Goal: Transaction & Acquisition: Purchase product/service

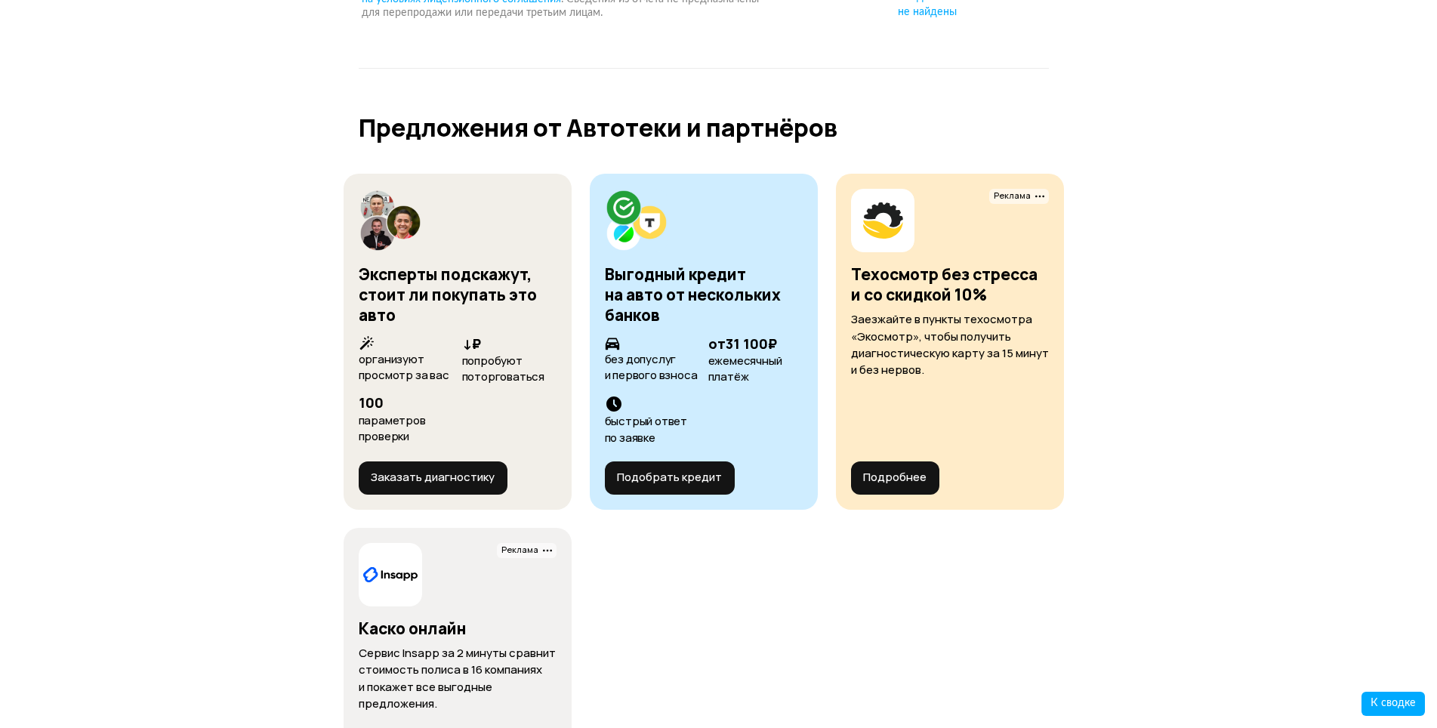
scroll to position [5673, 0]
click at [428, 461] on button "Заказать диагностику" at bounding box center [433, 477] width 149 height 33
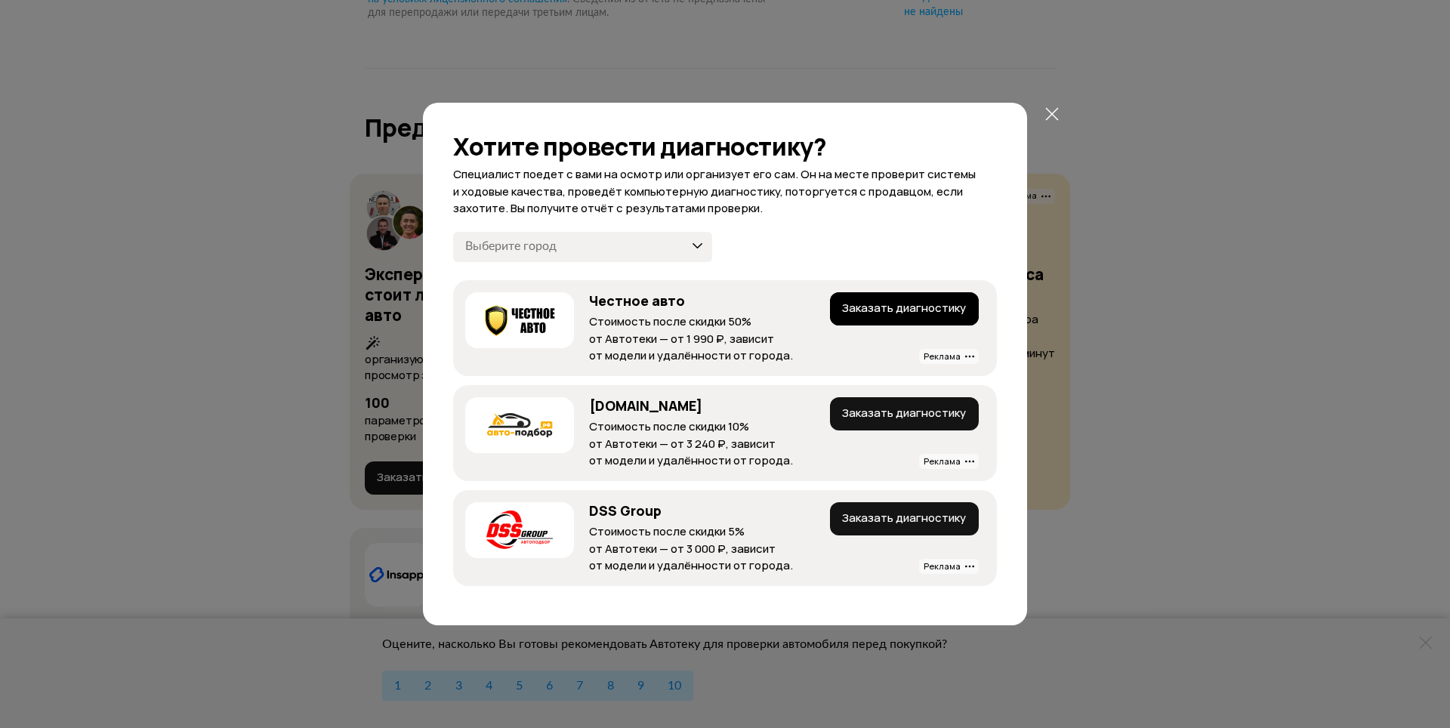
click at [875, 313] on button "Заказать диагностику" at bounding box center [904, 308] width 149 height 33
click at [1051, 113] on icon at bounding box center [1052, 114] width 17 height 17
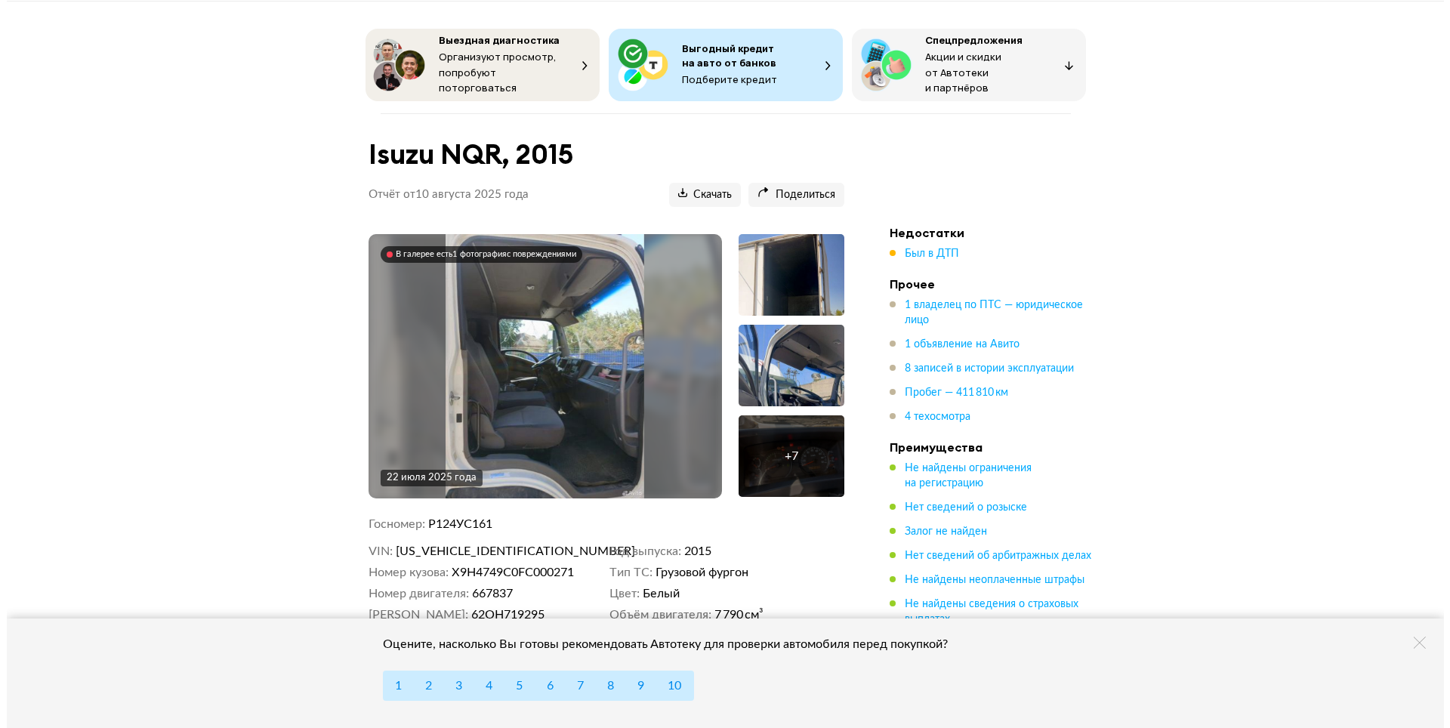
scroll to position [76, 0]
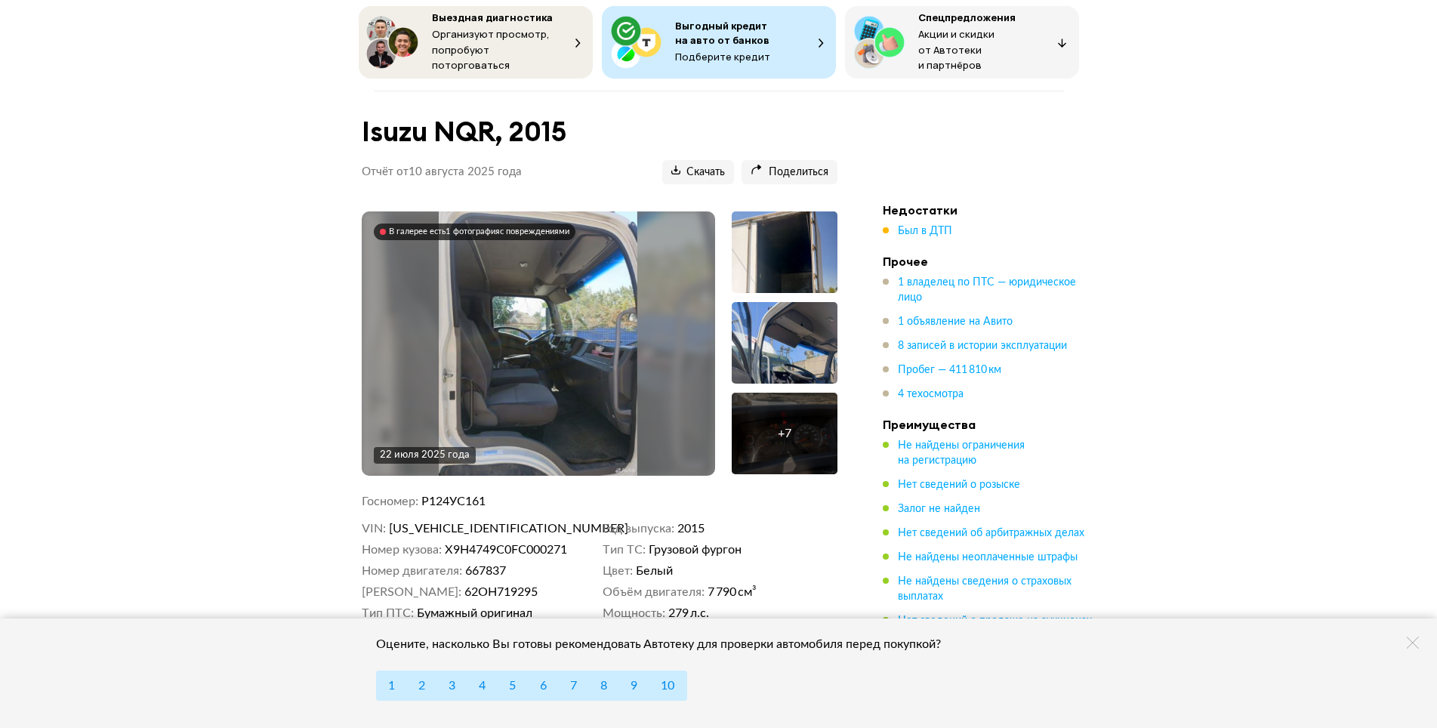
click at [505, 324] on img at bounding box center [538, 343] width 199 height 264
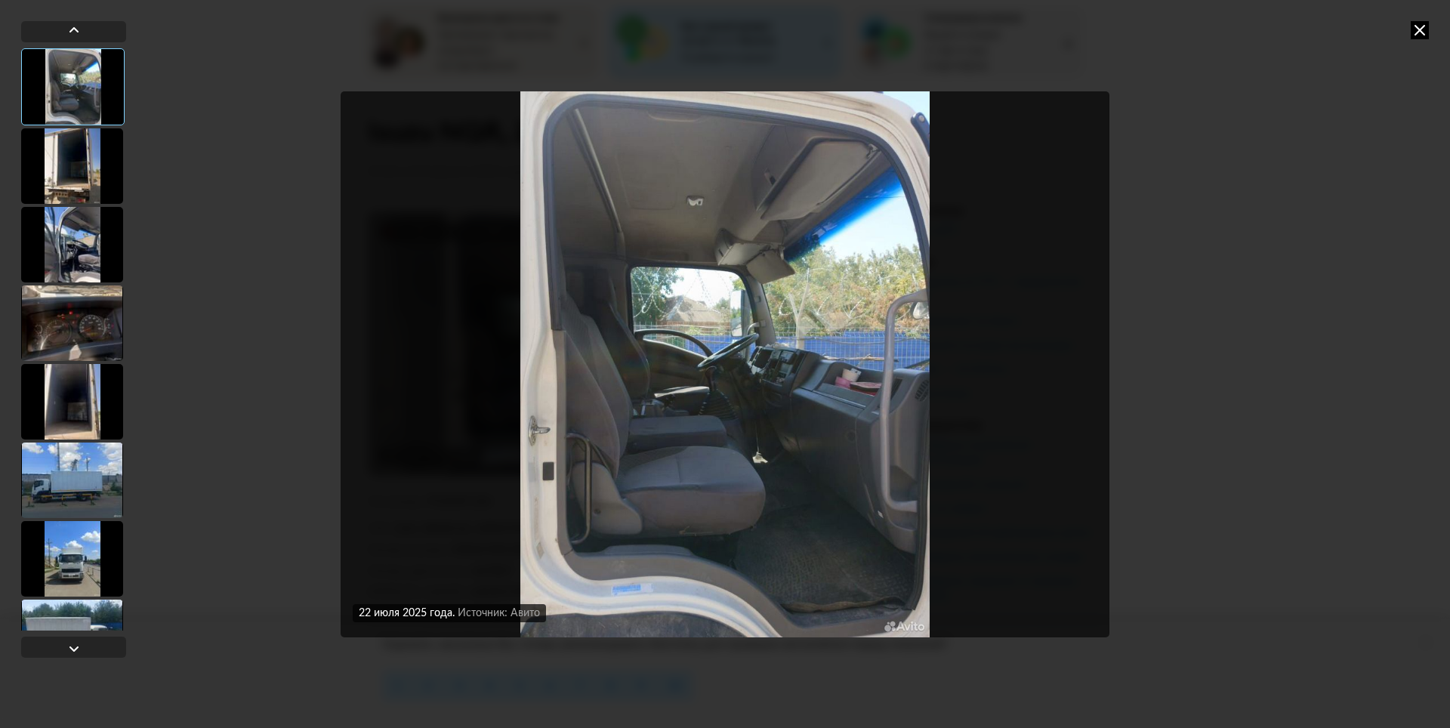
click at [977, 354] on img "Go to Slide 1" at bounding box center [725, 364] width 769 height 546
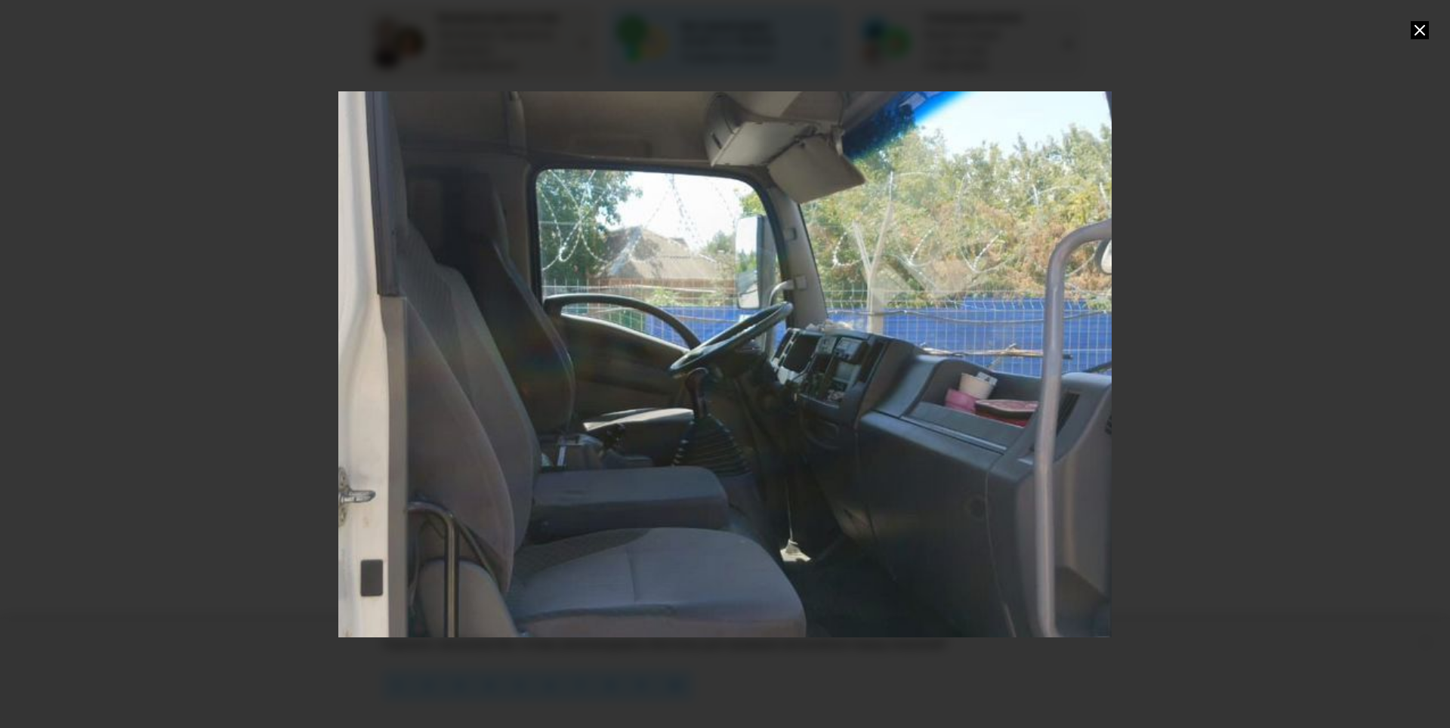
click at [1045, 355] on div "Go to Slide 1" at bounding box center [725, 364] width 1547 height 1092
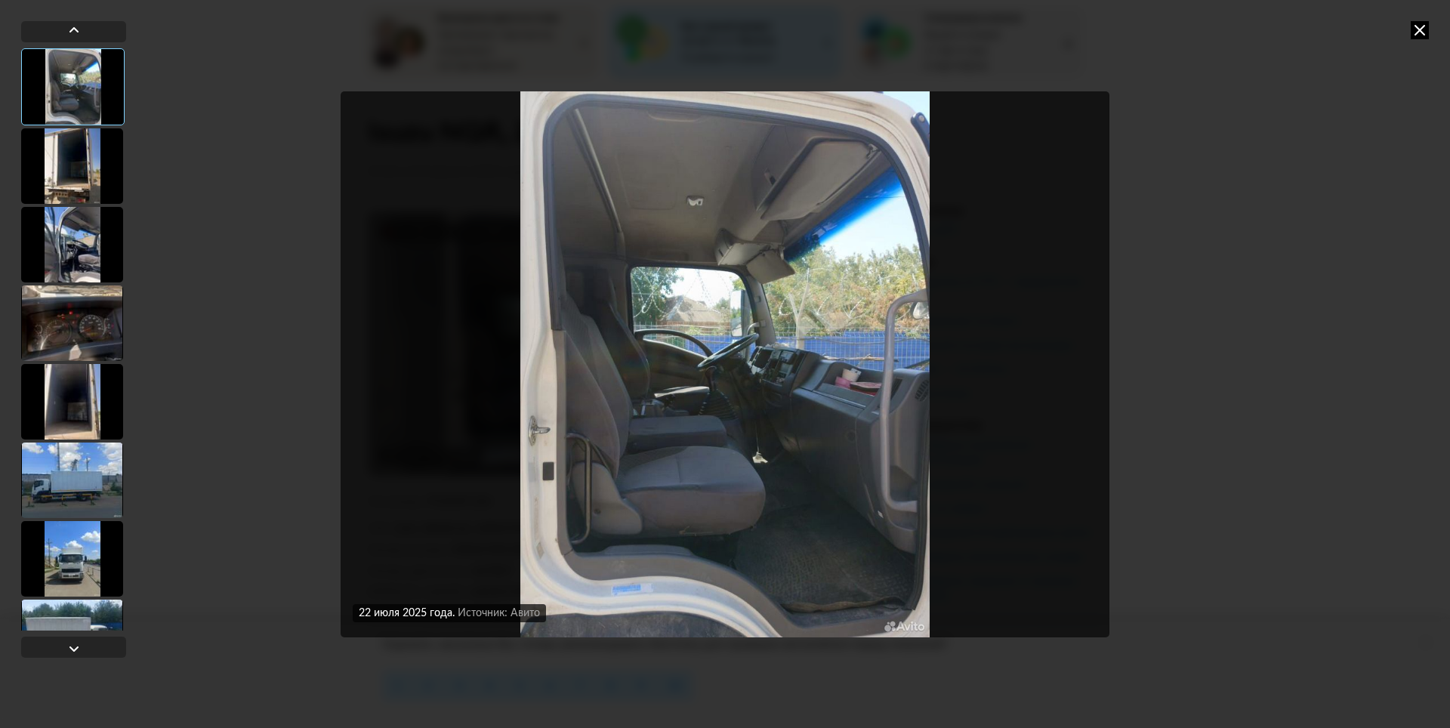
click at [43, 483] on div at bounding box center [72, 481] width 102 height 76
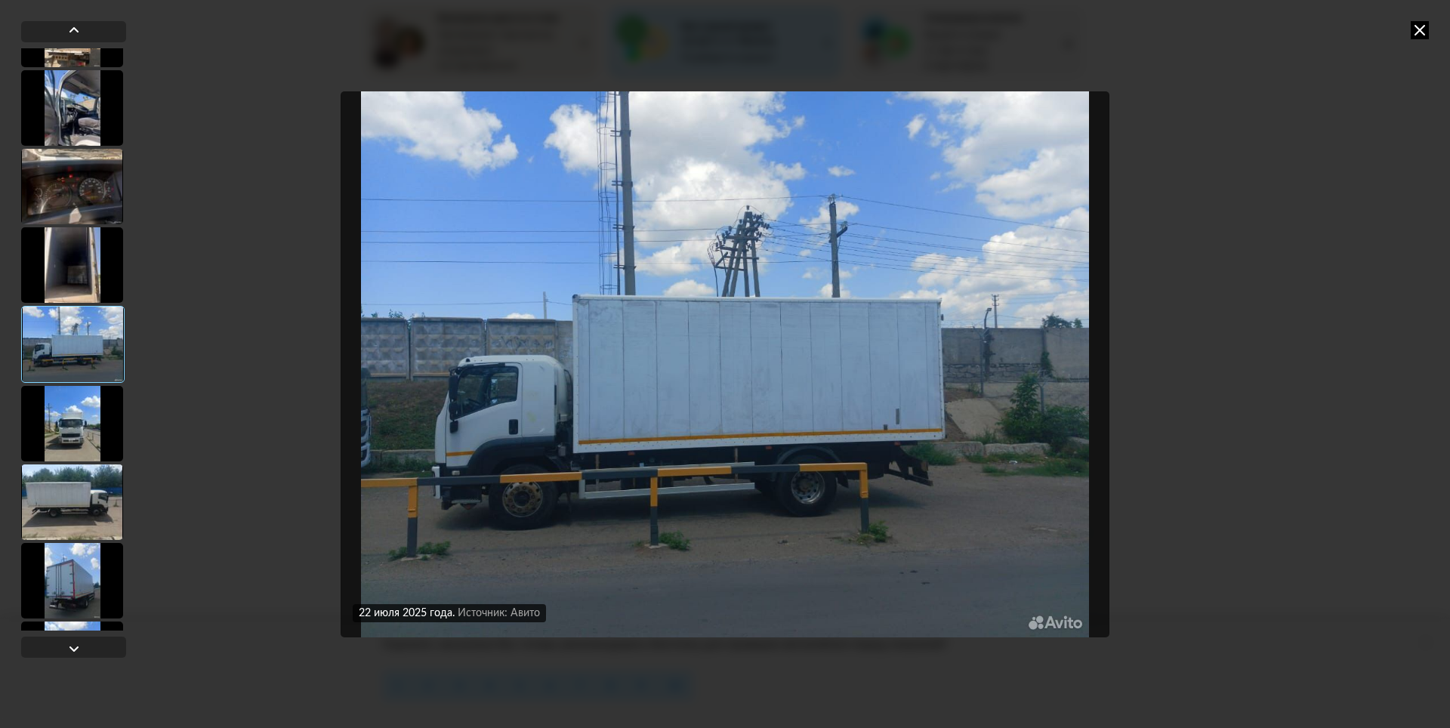
scroll to position [205, 0]
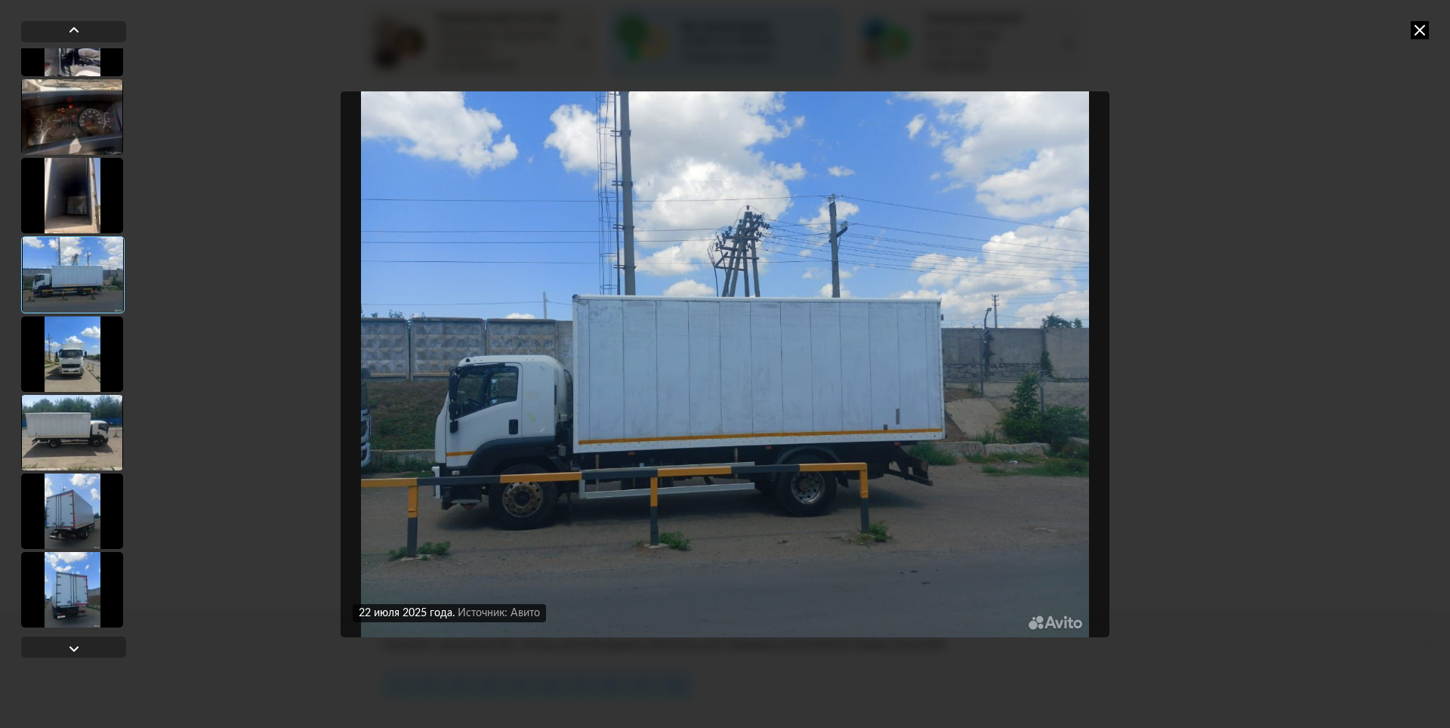
click at [69, 517] on div at bounding box center [72, 512] width 102 height 76
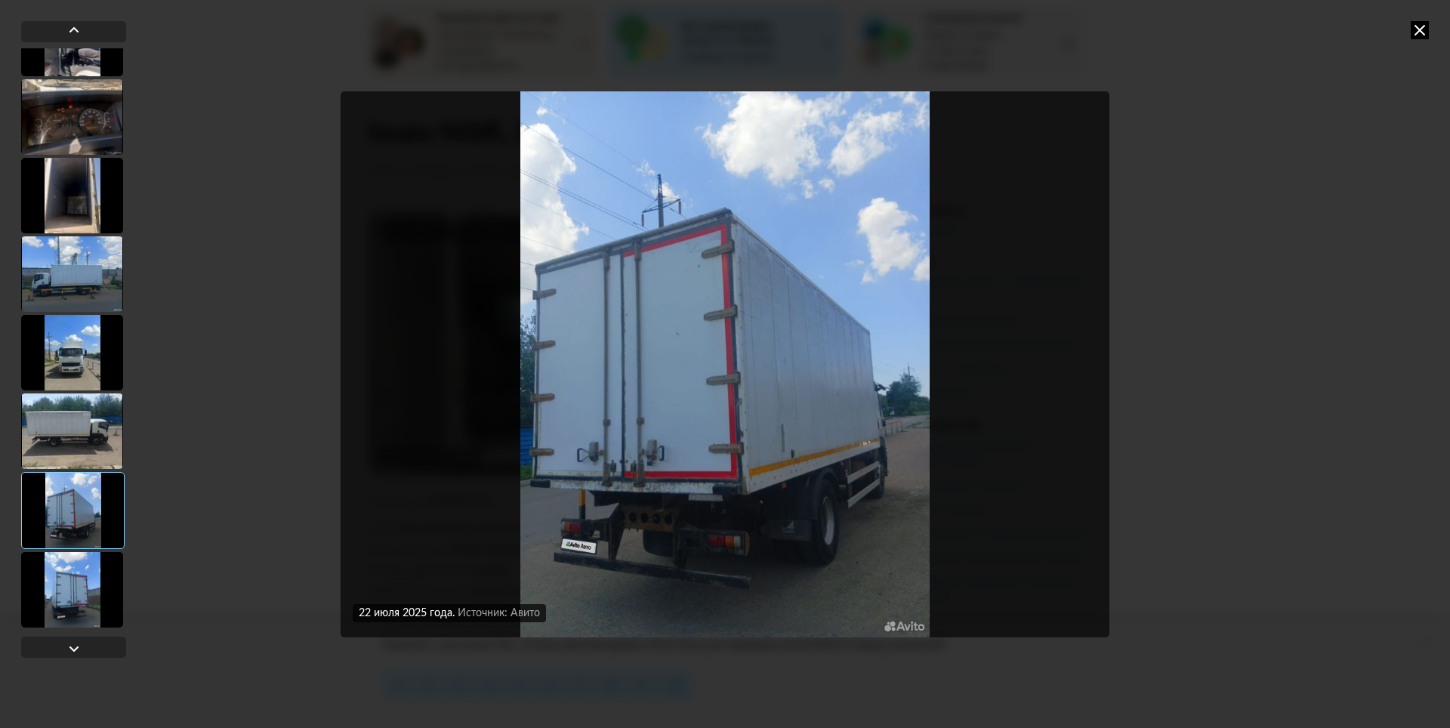
click at [60, 360] on div at bounding box center [72, 353] width 102 height 76
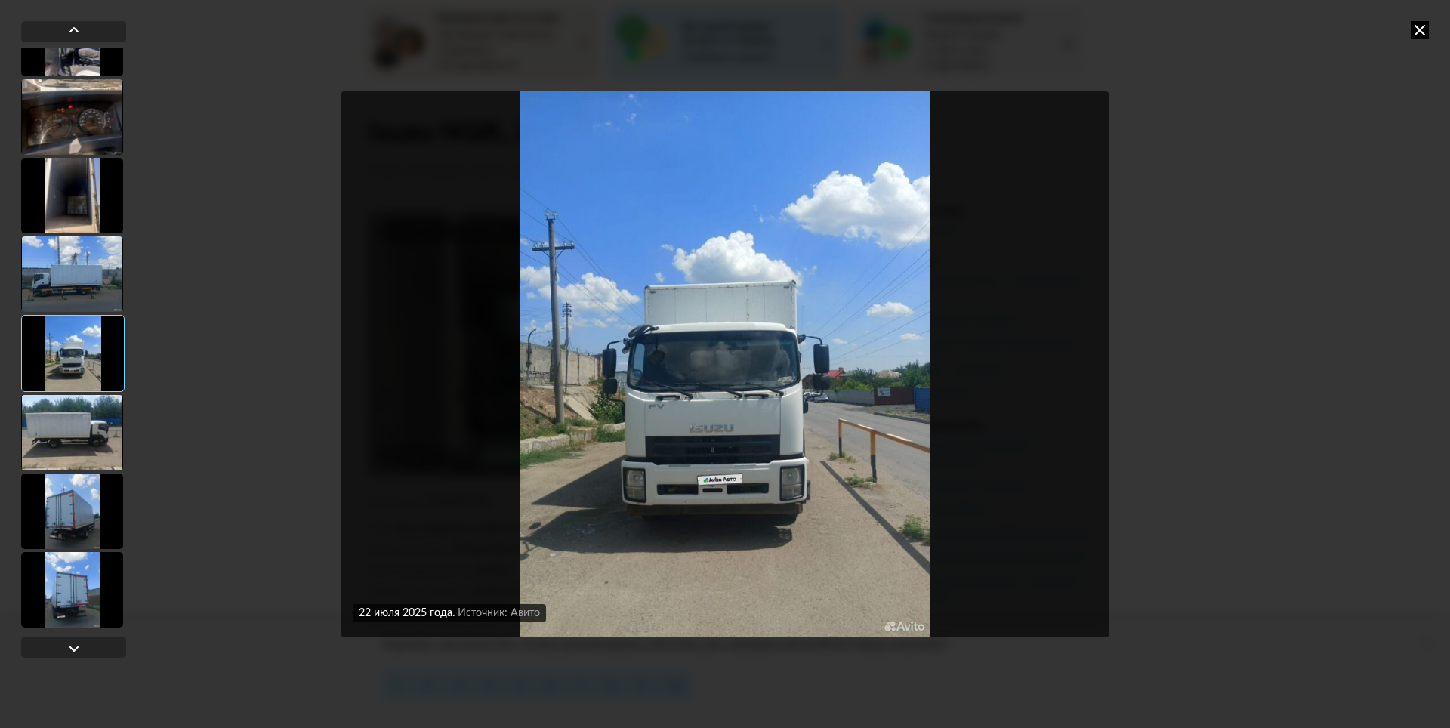
click at [740, 488] on img "Go to Slide 7" at bounding box center [725, 364] width 769 height 546
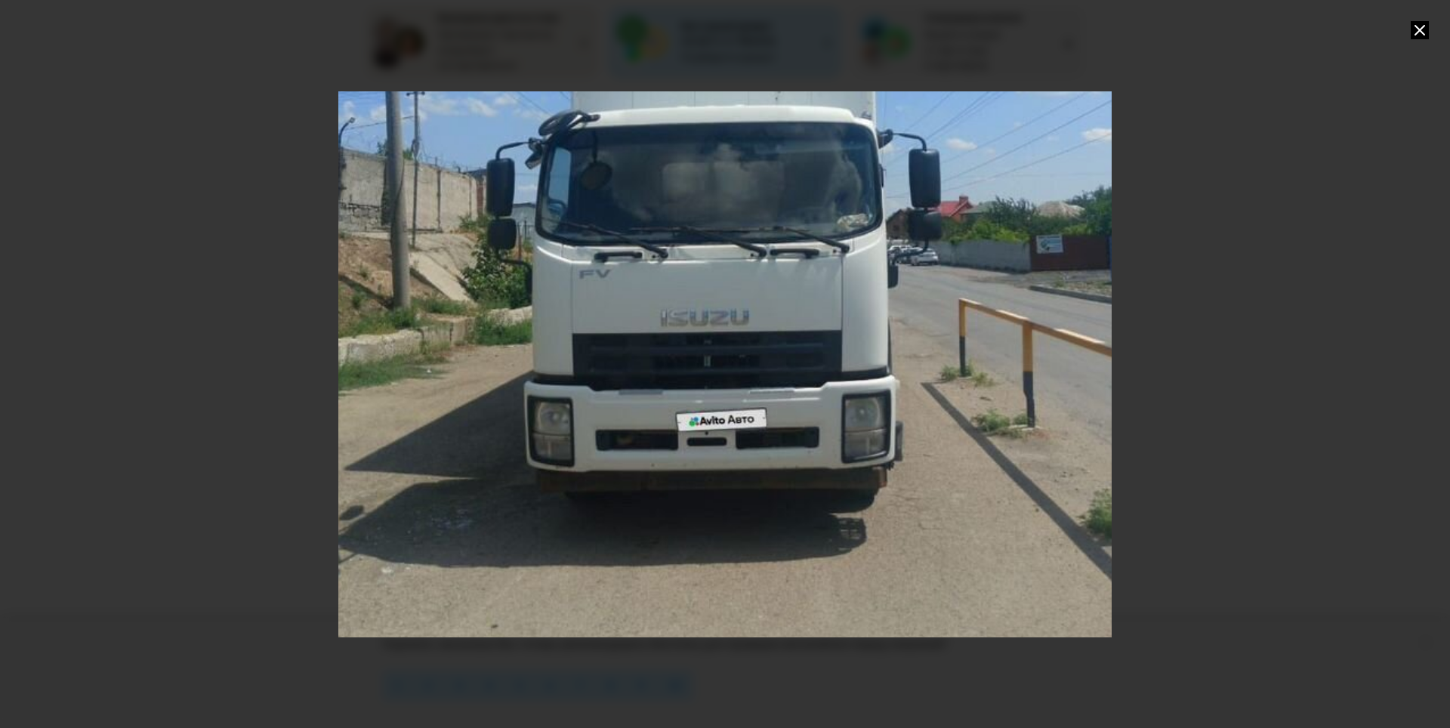
drag, startPoint x: 746, startPoint y: 448, endPoint x: 751, endPoint y: 300, distance: 148.1
click at [751, 300] on div "Go to Slide 7" at bounding box center [731, 190] width 1547 height 1092
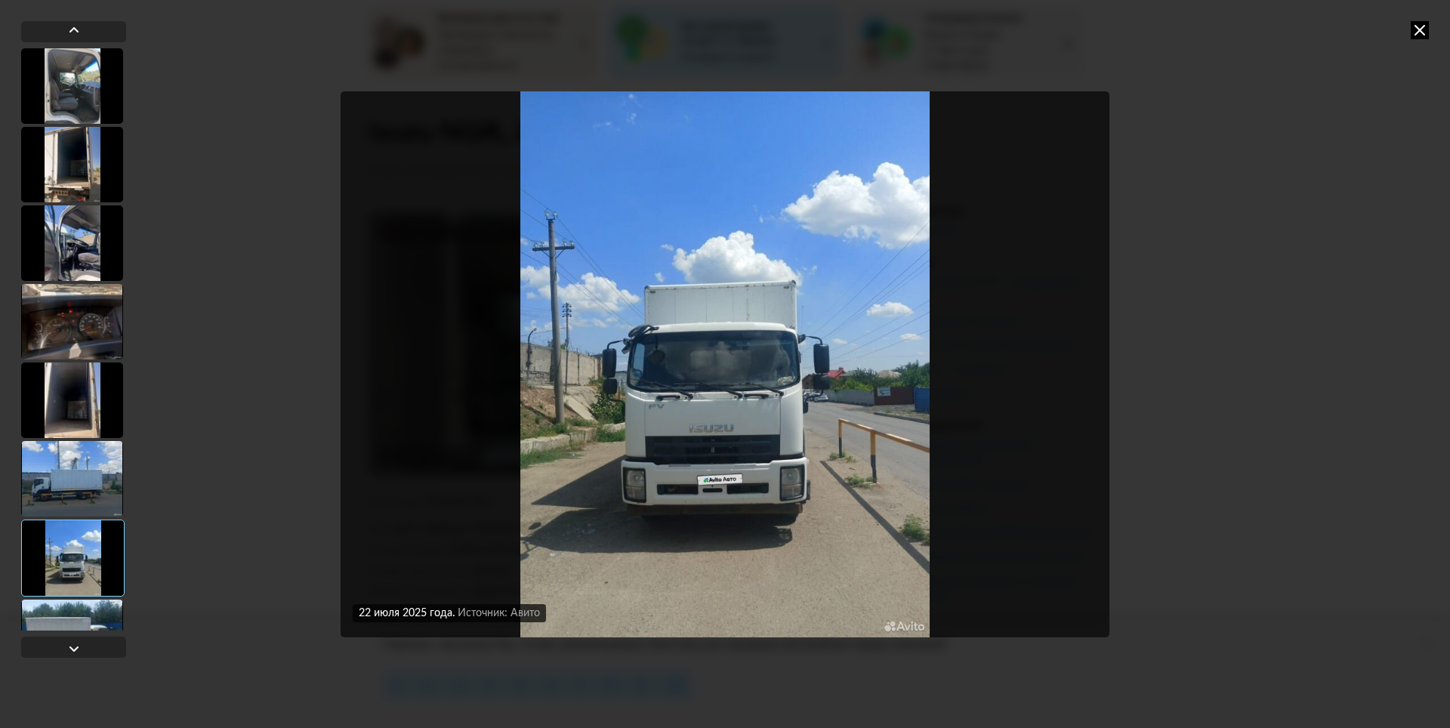
click at [74, 245] on div at bounding box center [72, 243] width 102 height 76
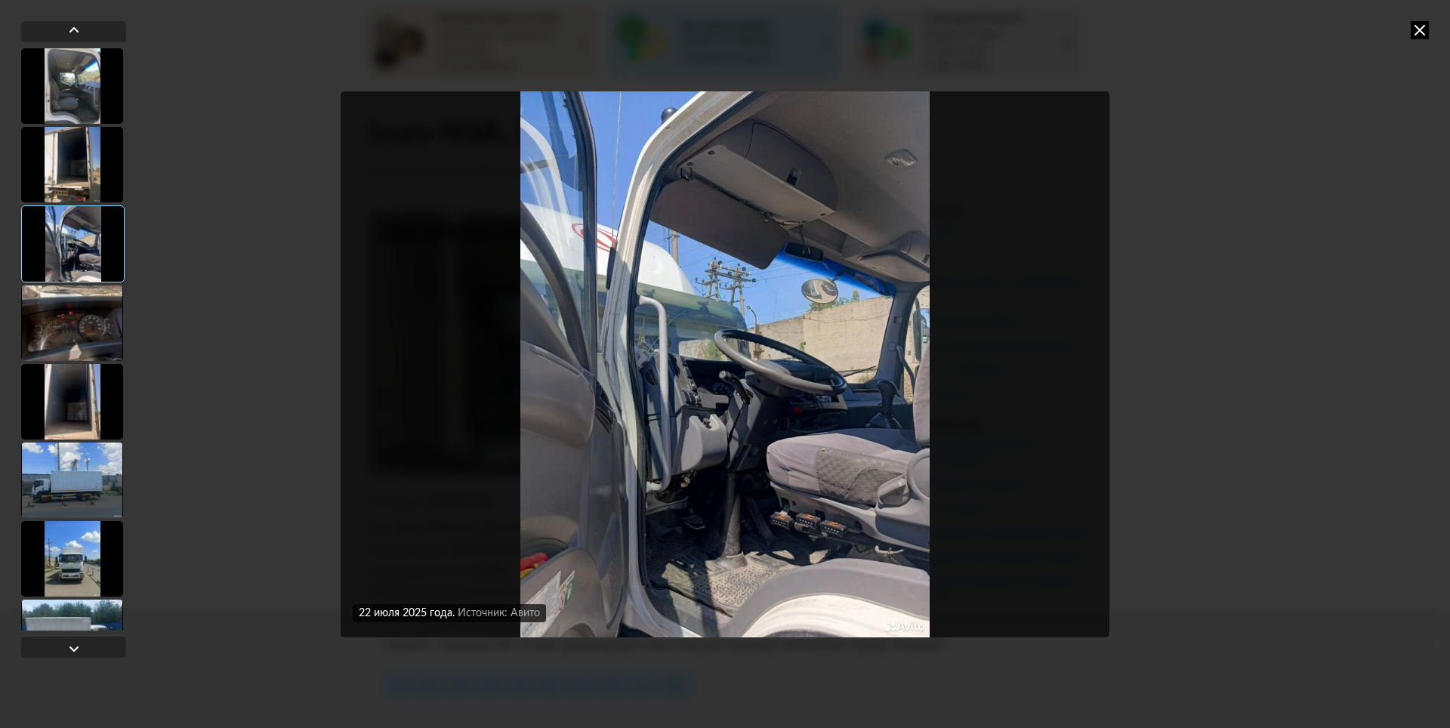
click at [665, 323] on img "Go to Slide 3" at bounding box center [725, 364] width 769 height 546
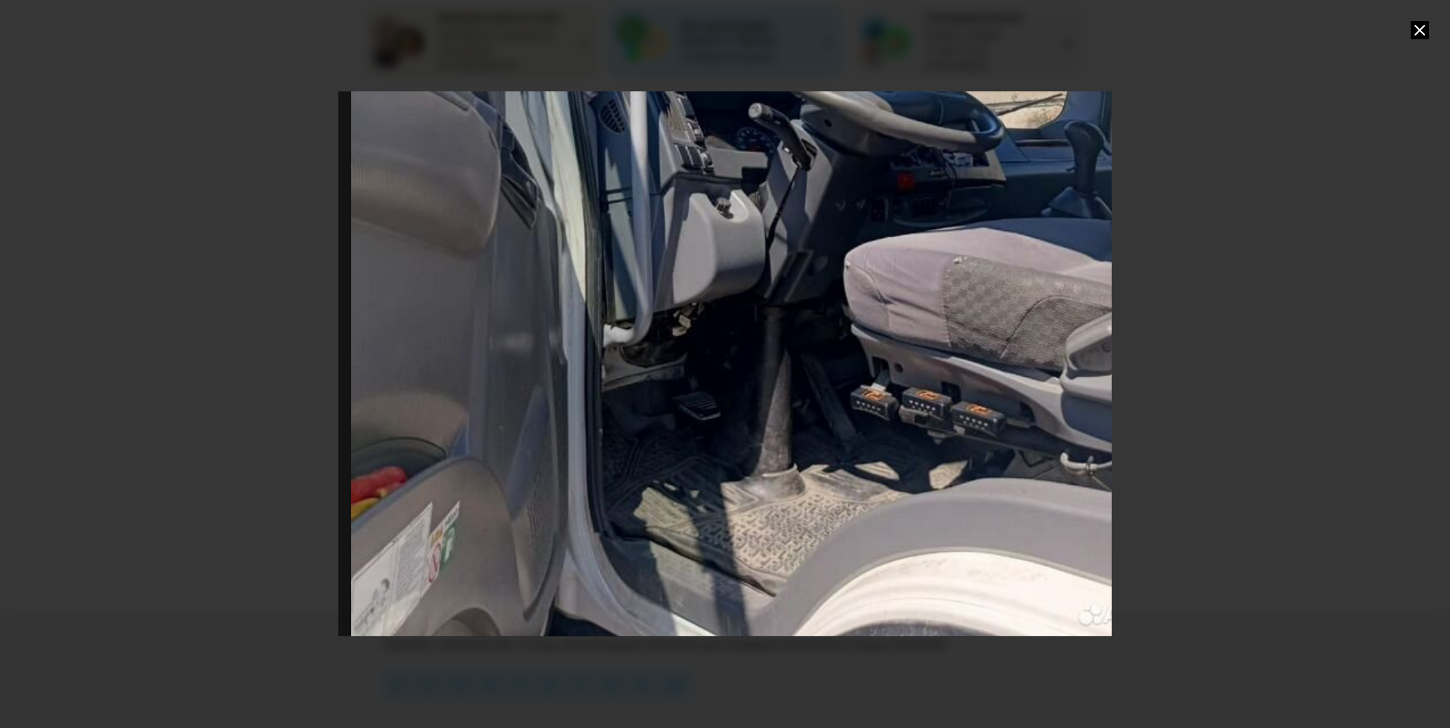
drag, startPoint x: 693, startPoint y: 397, endPoint x: 729, endPoint y: 123, distance: 276.5
click at [729, 123] on div "Go to Slide 3" at bounding box center [760, 90] width 1547 height 1092
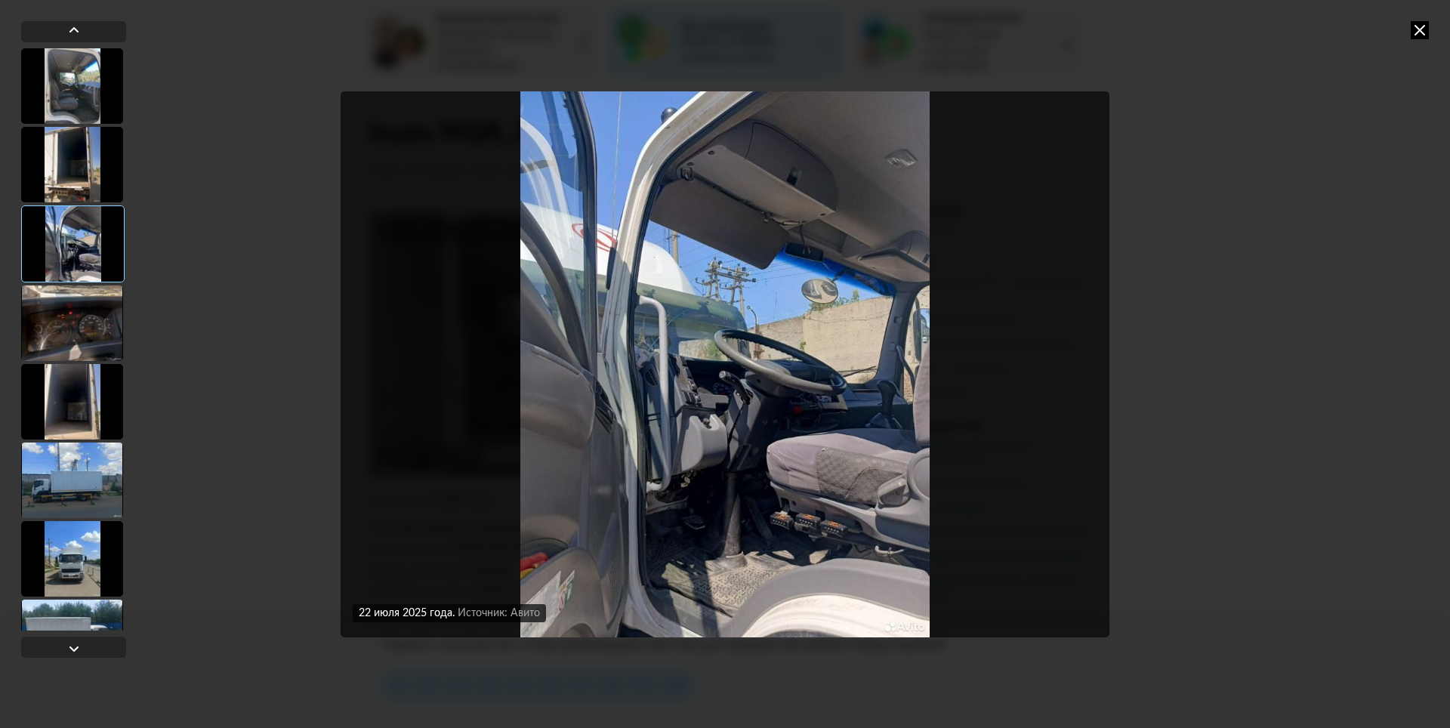
click at [701, 535] on img "Go to Slide 3" at bounding box center [725, 364] width 769 height 546
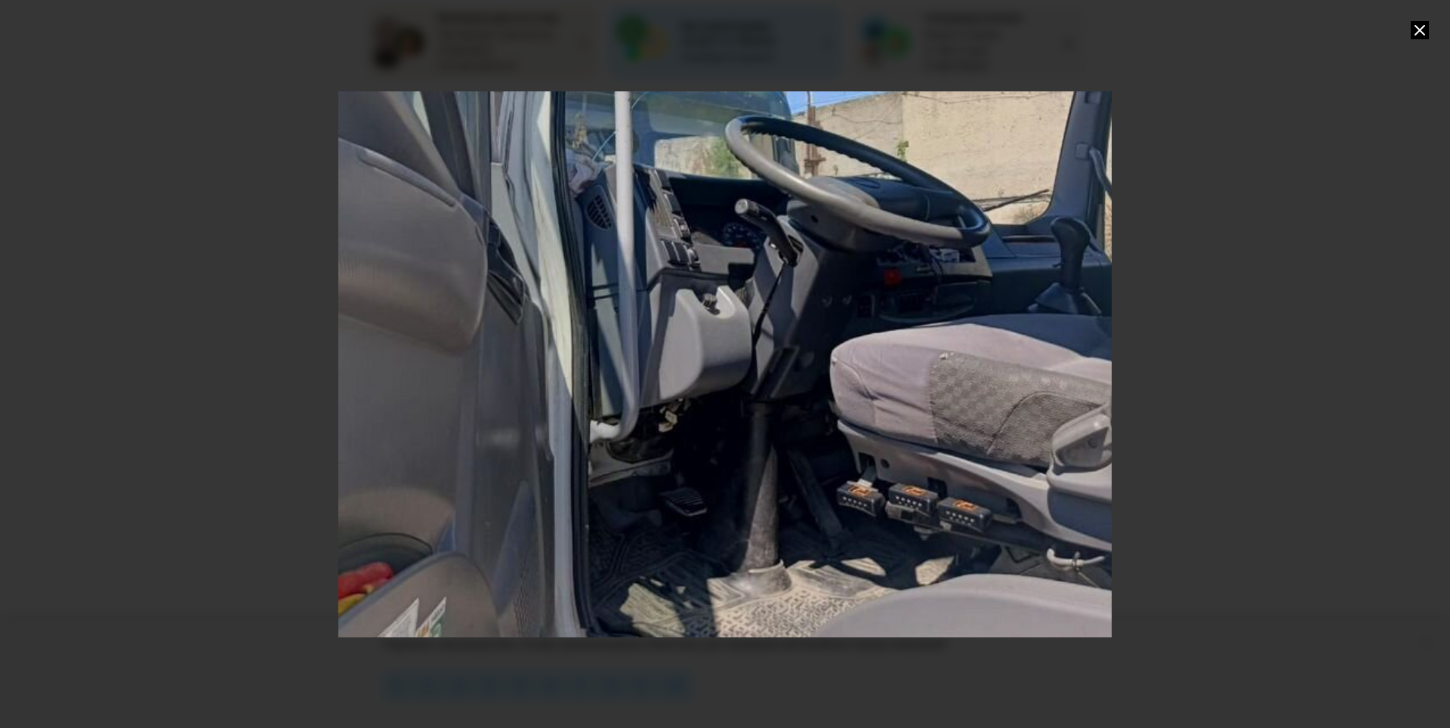
drag, startPoint x: 711, startPoint y: 468, endPoint x: 733, endPoint y: 297, distance: 172.8
click at [733, 297] on div "Go to Slide 3" at bounding box center [747, 186] width 1547 height 1092
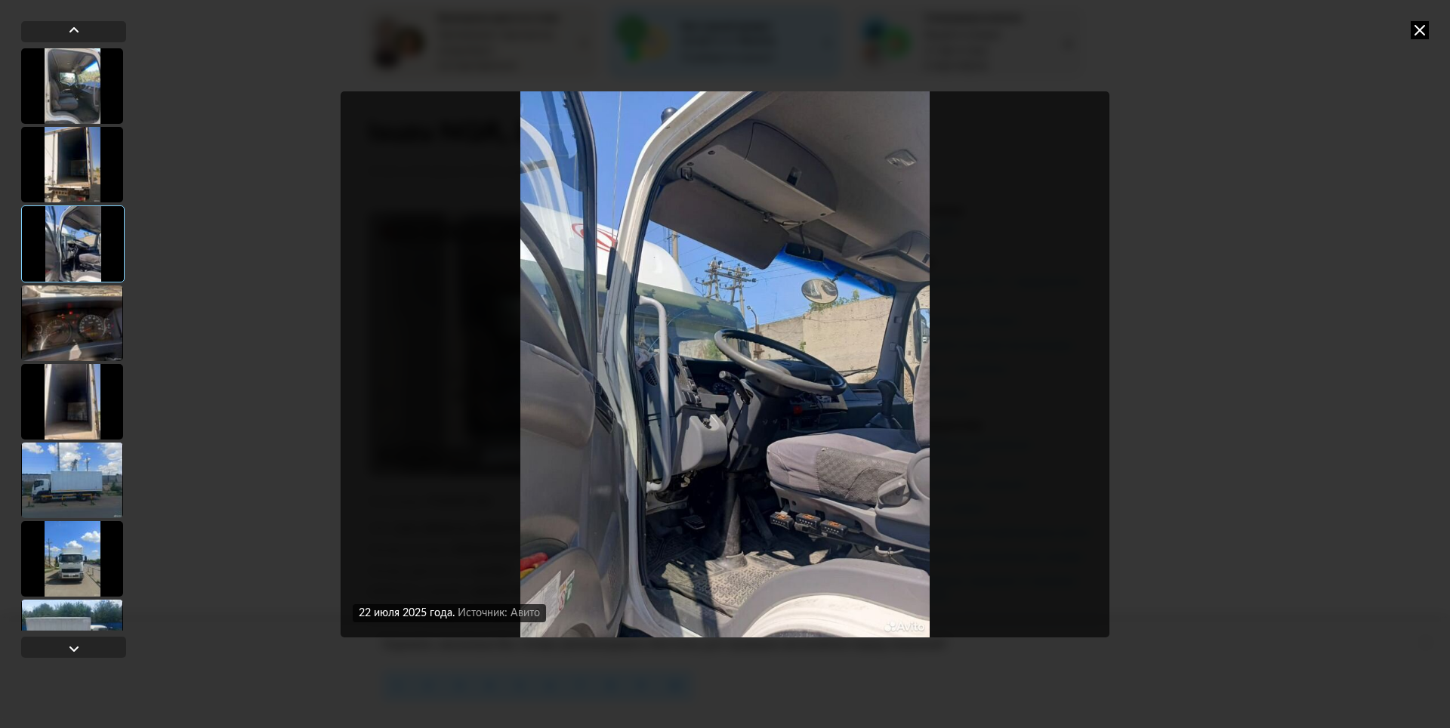
click at [699, 534] on img "Go to Slide 3" at bounding box center [725, 364] width 769 height 546
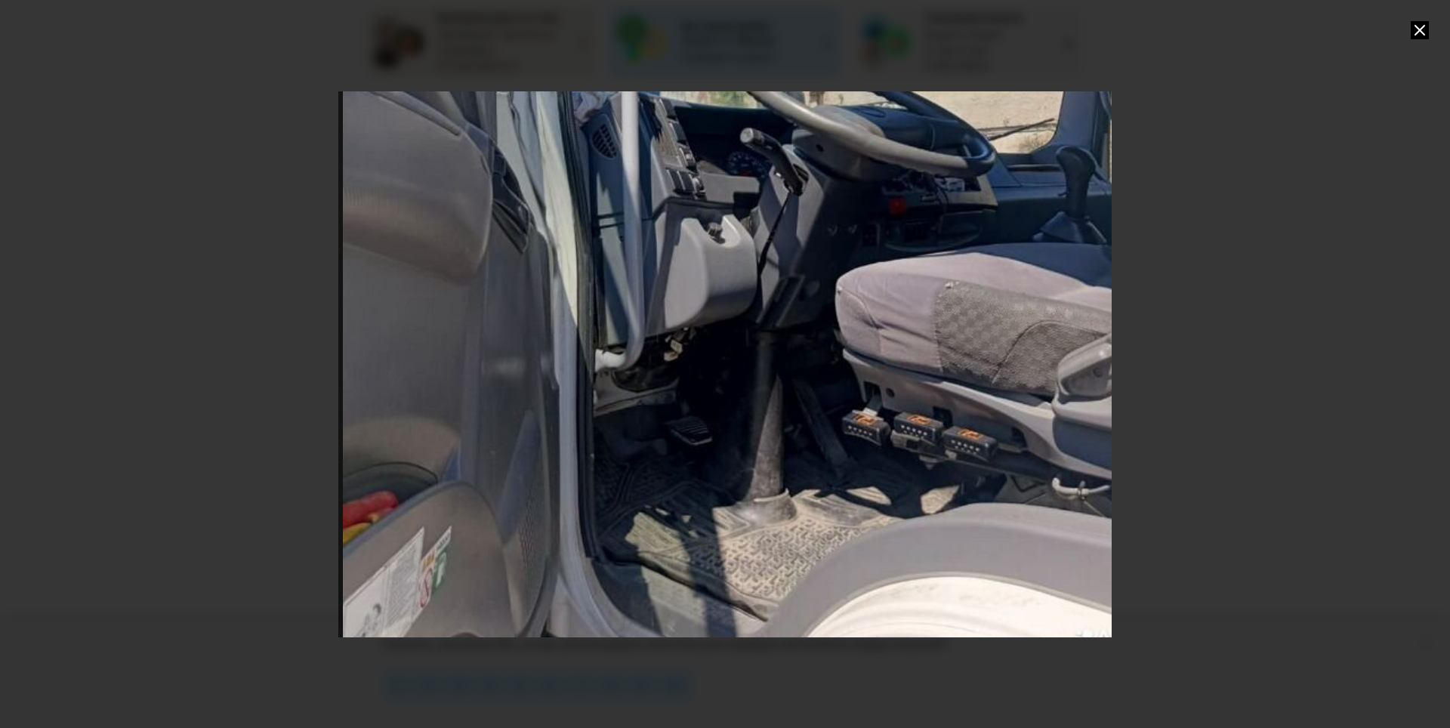
drag, startPoint x: 733, startPoint y: 477, endPoint x: 758, endPoint y: 243, distance: 234.7
click at [758, 243] on div "Go to Slide 3" at bounding box center [752, 115] width 1547 height 1092
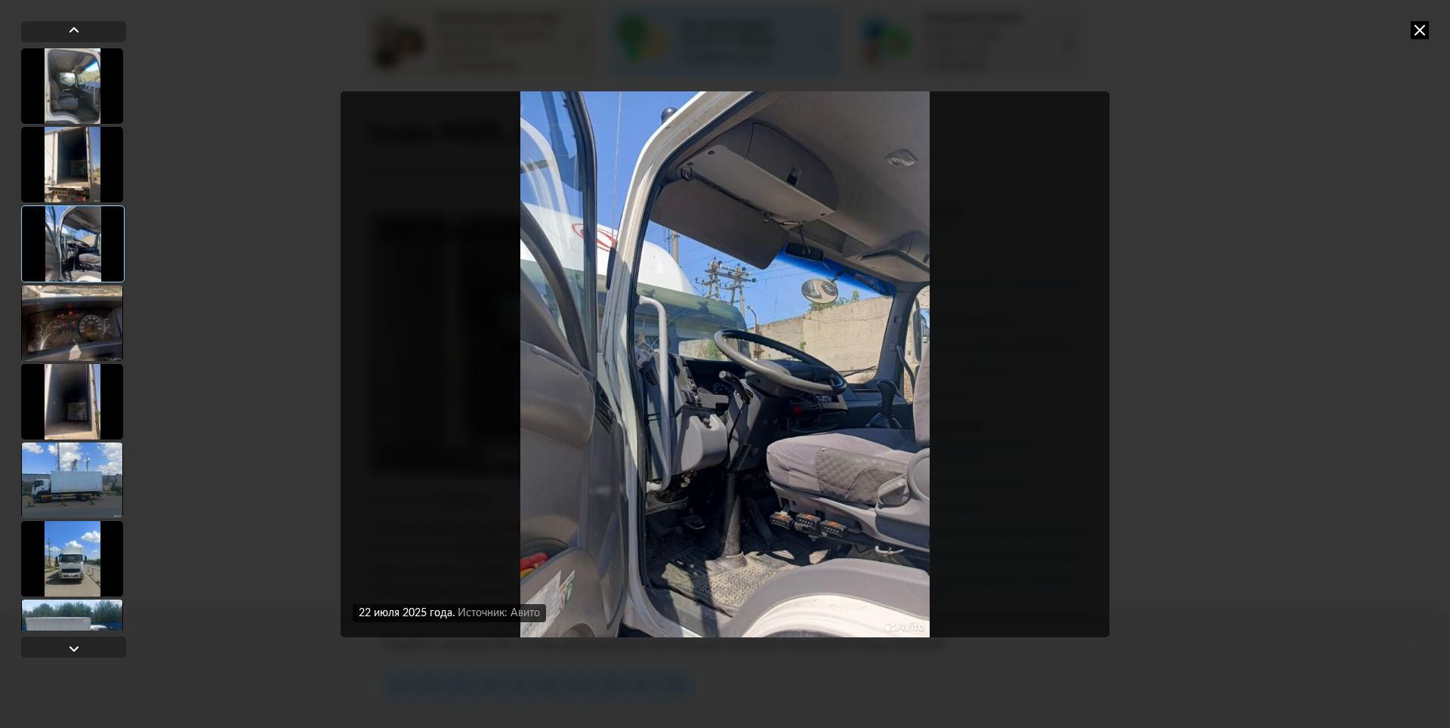
click at [732, 427] on img "Go to Slide 3" at bounding box center [725, 364] width 769 height 546
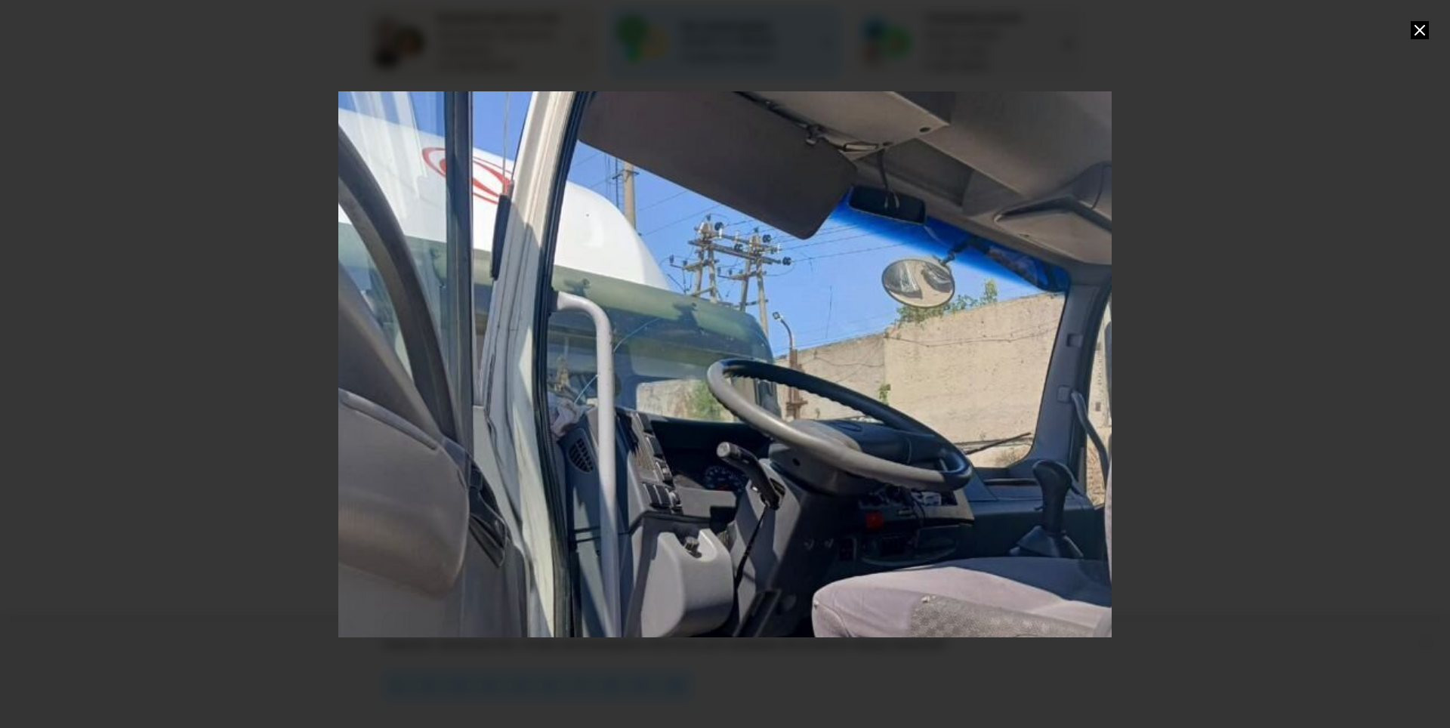
drag, startPoint x: 907, startPoint y: 292, endPoint x: 911, endPoint y: 356, distance: 65.1
click at [911, 356] on div "Go to Slide 3" at bounding box center [728, 429] width 1547 height 1092
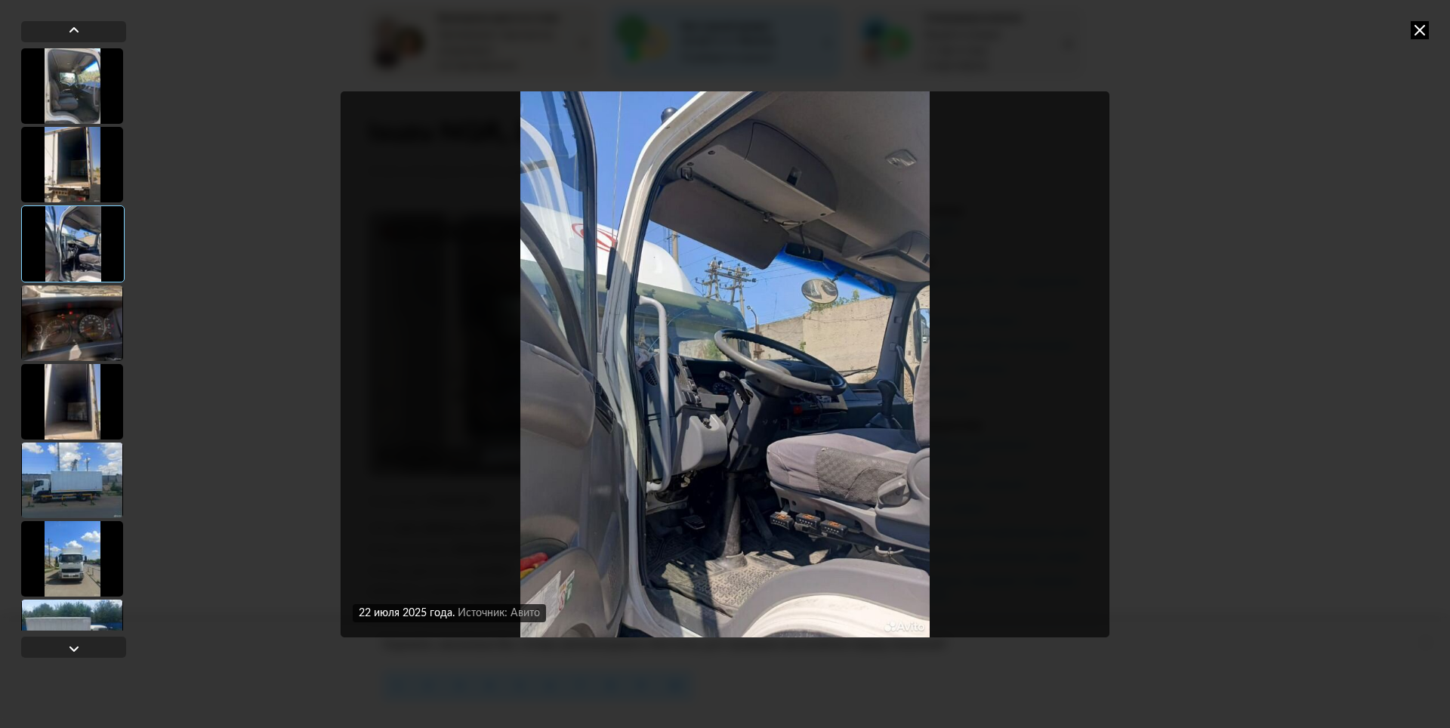
click at [819, 529] on img "Go to Slide 3" at bounding box center [725, 364] width 769 height 546
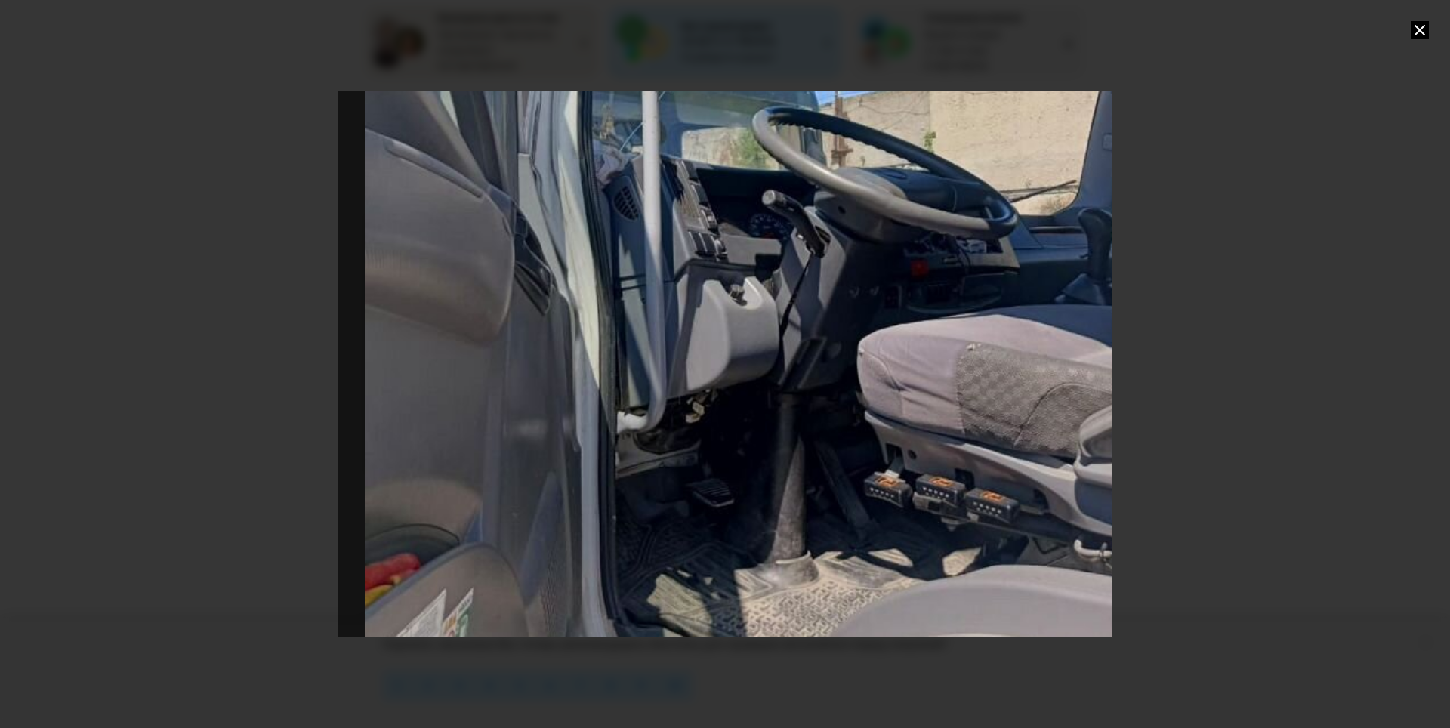
drag, startPoint x: 884, startPoint y: 523, endPoint x: 946, endPoint y: 359, distance: 176.2
click at [946, 359] on div "Go to Slide 3" at bounding box center [774, 177] width 1547 height 1092
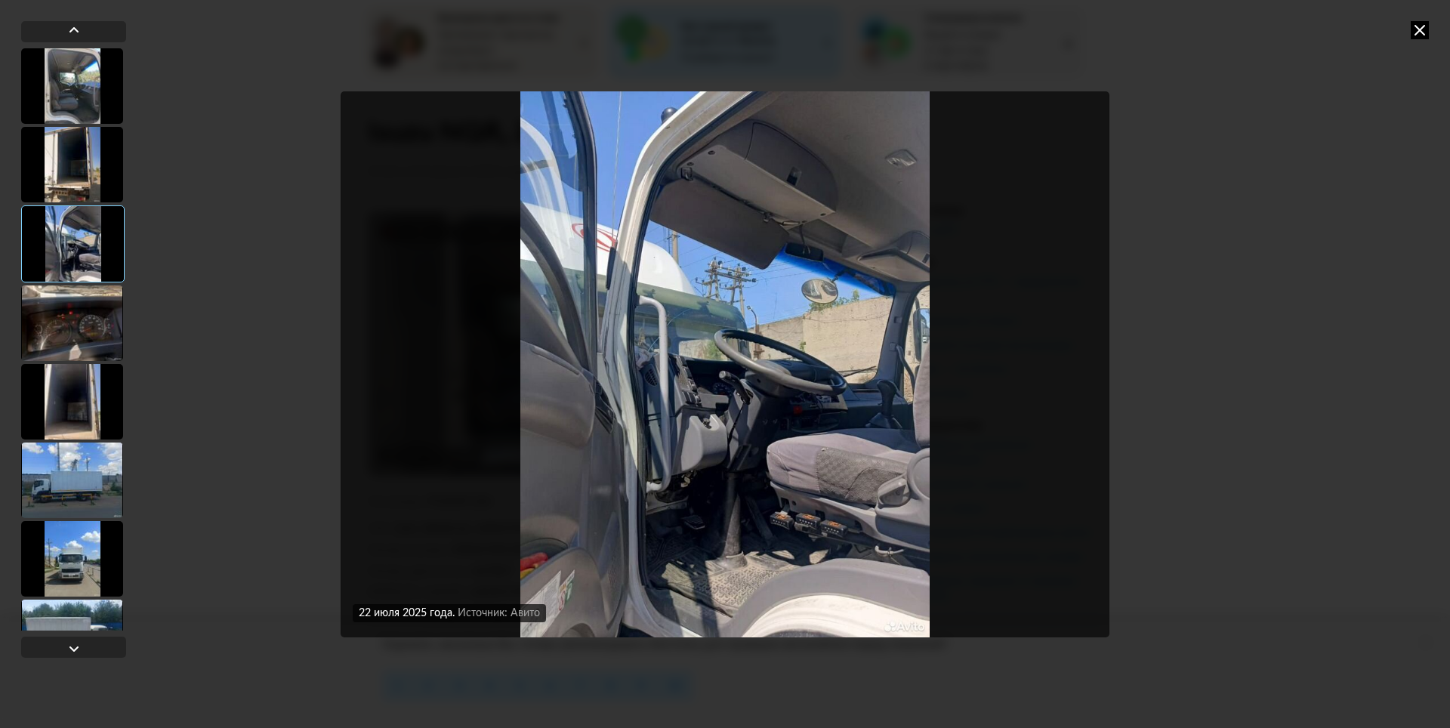
click at [72, 507] on div at bounding box center [72, 481] width 102 height 76
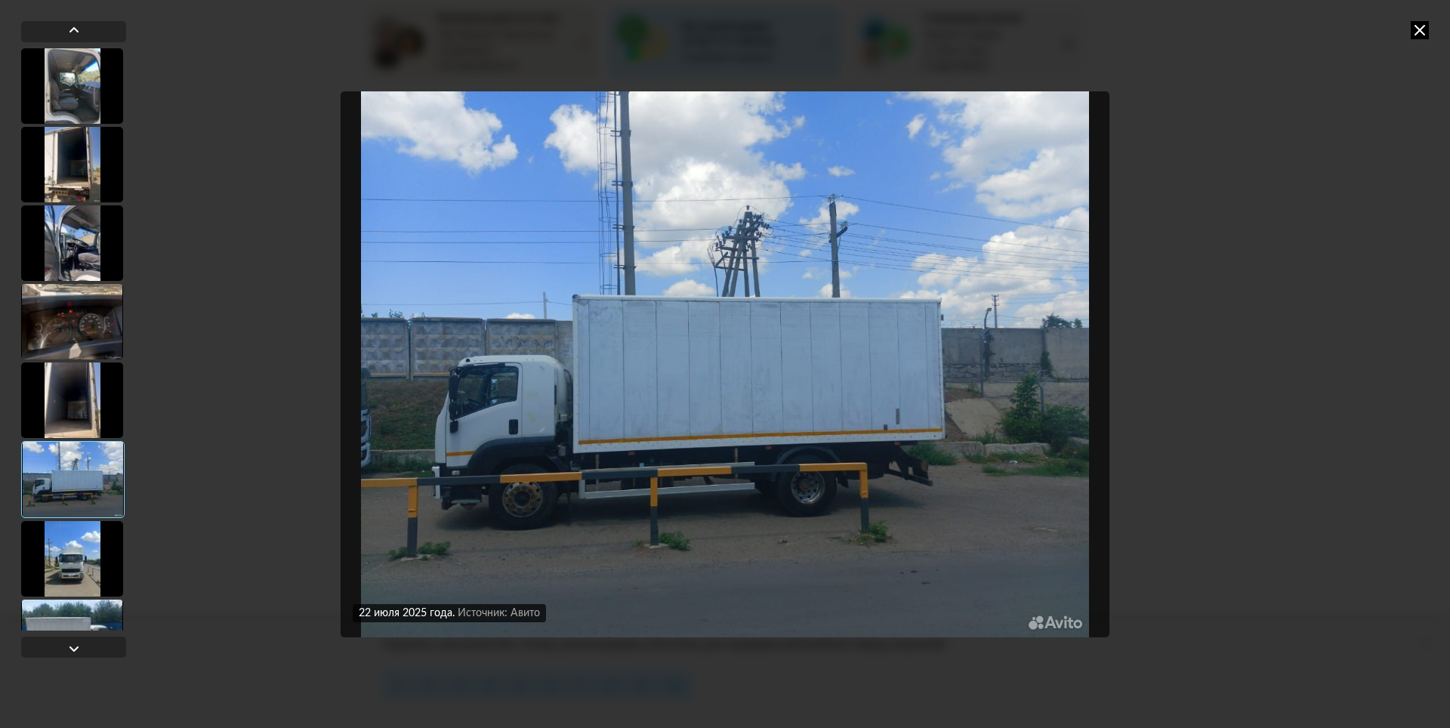
click at [607, 450] on img "Go to Slide 6" at bounding box center [725, 364] width 769 height 546
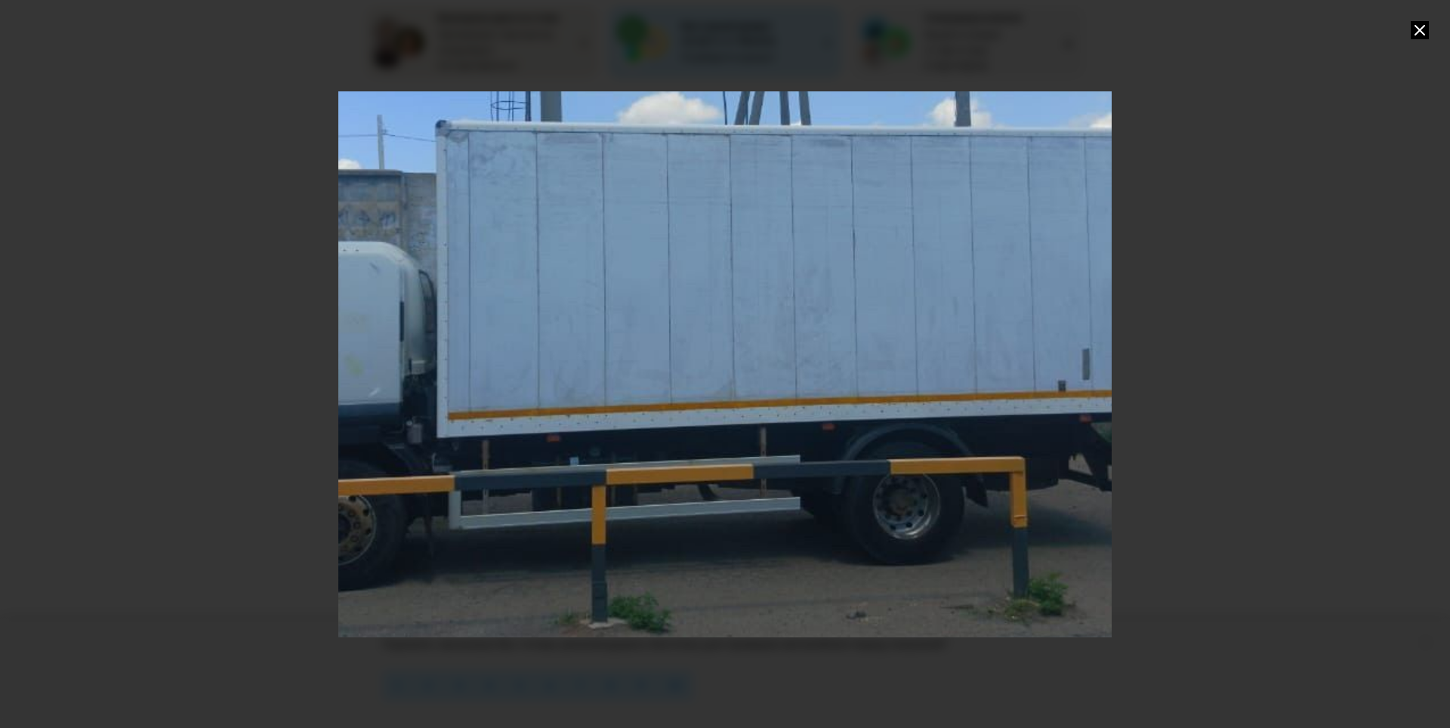
drag, startPoint x: 616, startPoint y: 474, endPoint x: 639, endPoint y: 366, distance: 109.6
click at [639, 366] on div "Go to Slide 6" at bounding box center [741, 260] width 1547 height 1092
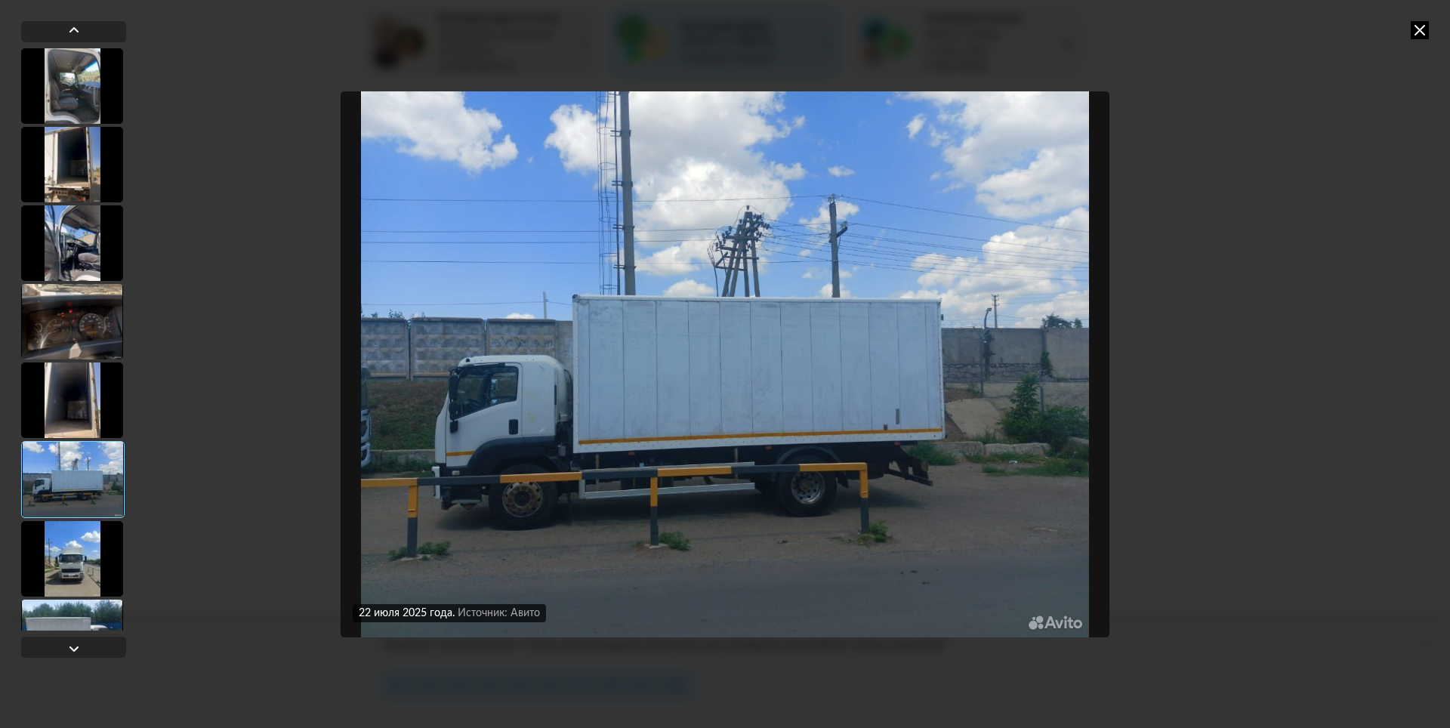
click at [1421, 32] on icon at bounding box center [1420, 30] width 18 height 18
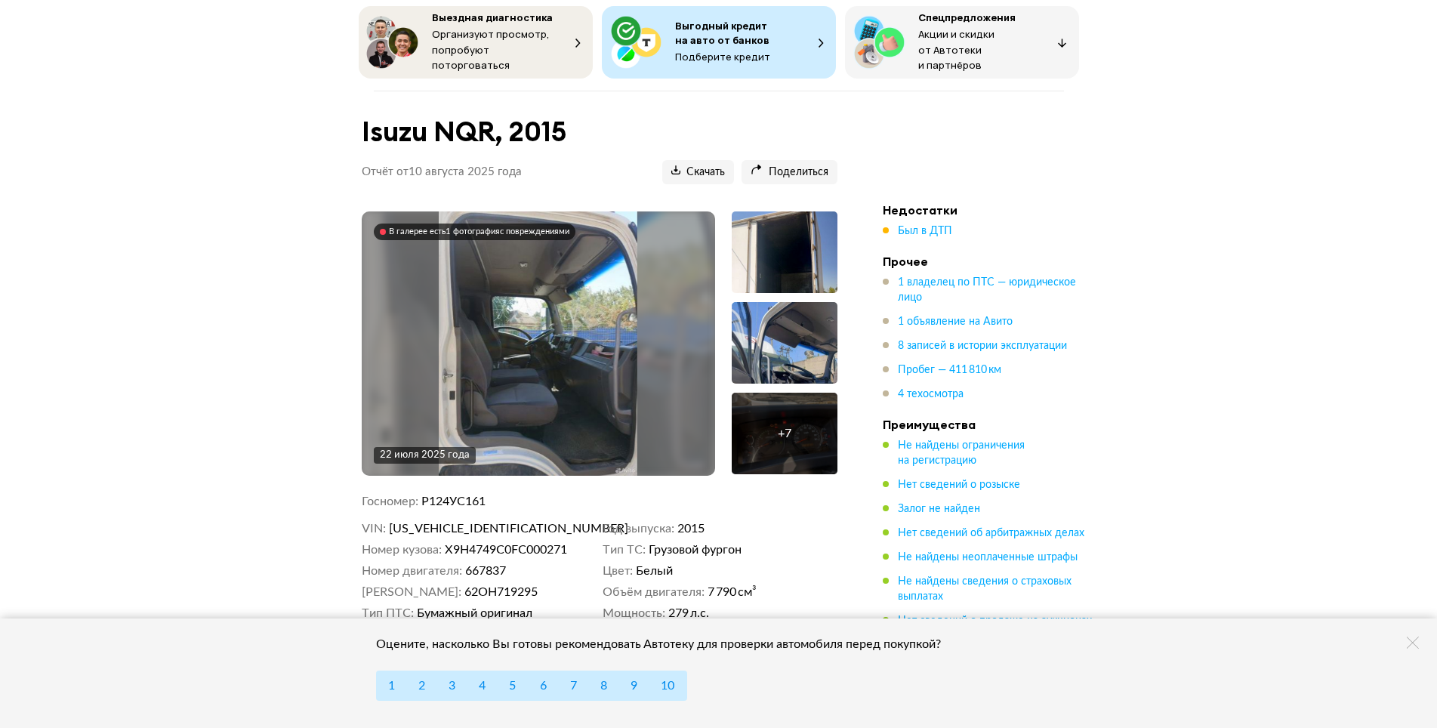
click at [539, 301] on img at bounding box center [538, 343] width 199 height 264
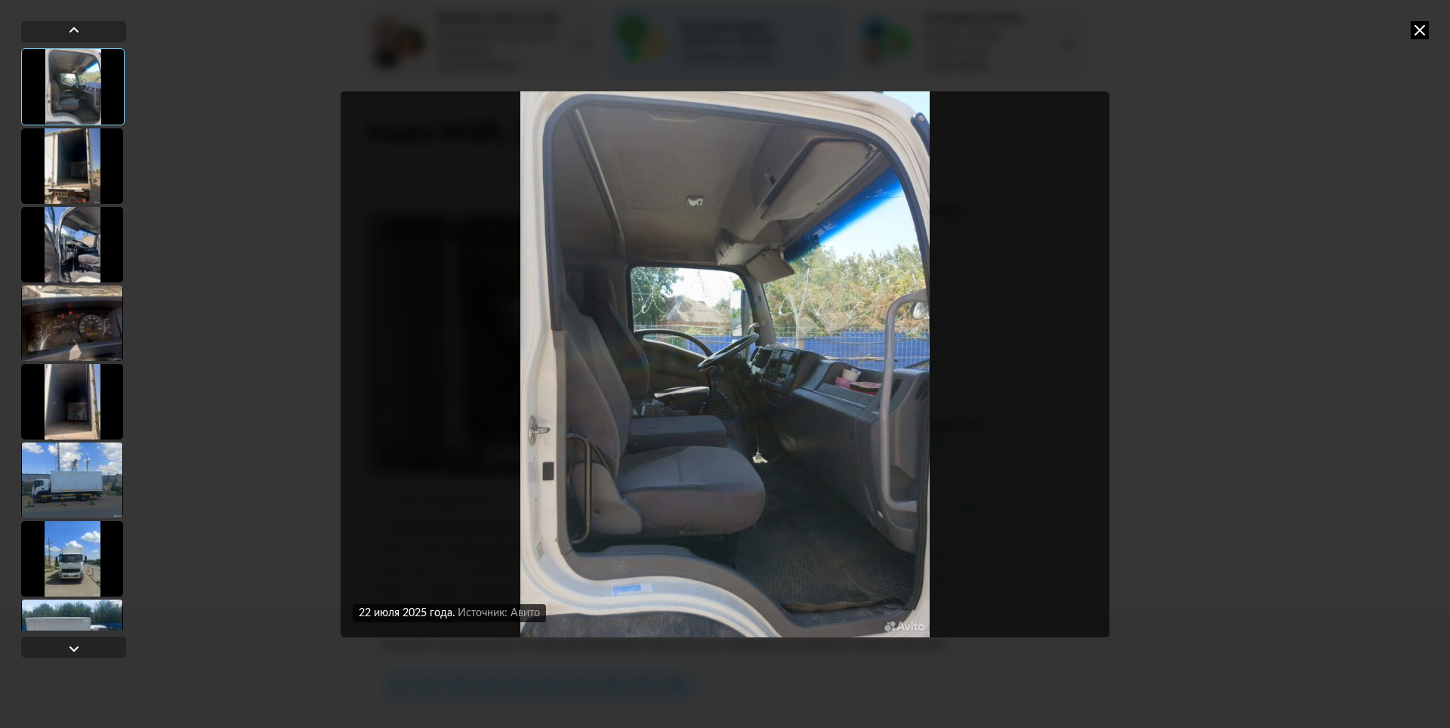
click at [73, 163] on div at bounding box center [72, 166] width 102 height 76
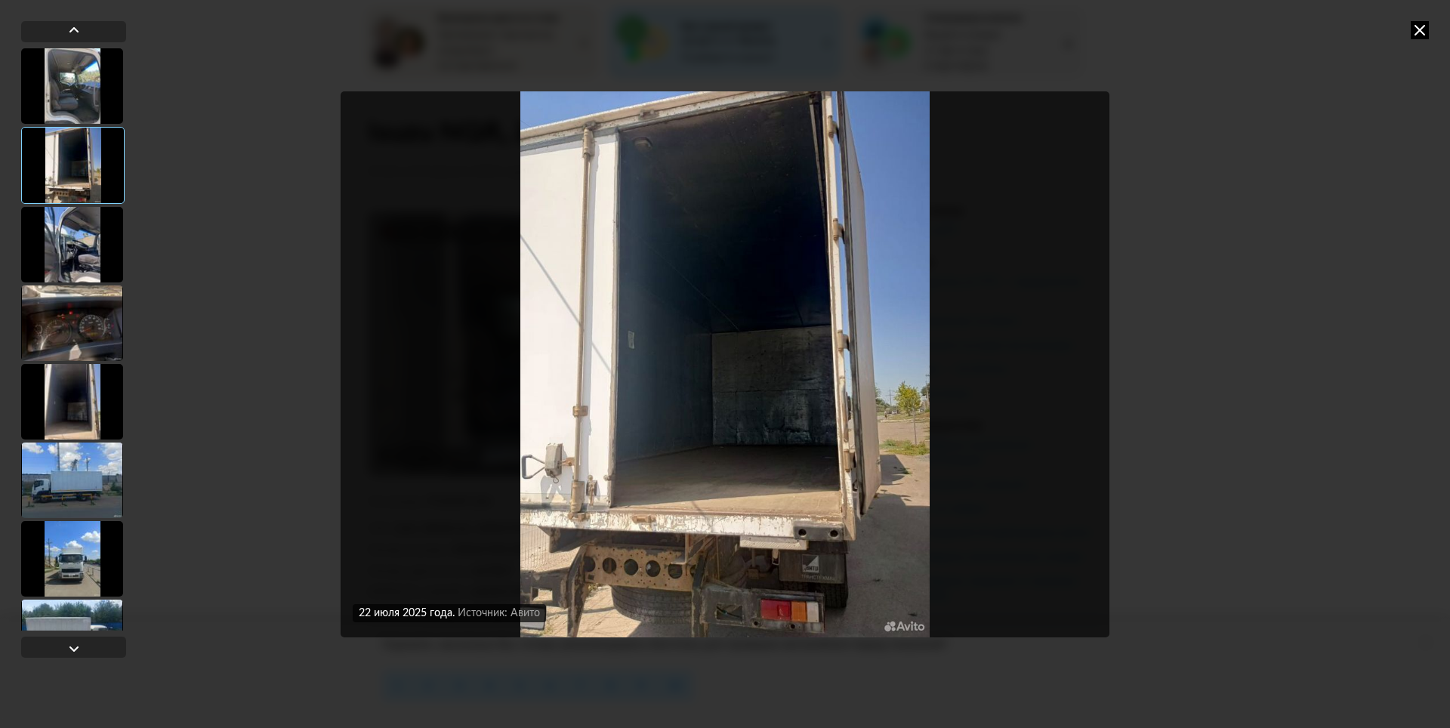
click at [66, 245] on div at bounding box center [72, 245] width 102 height 76
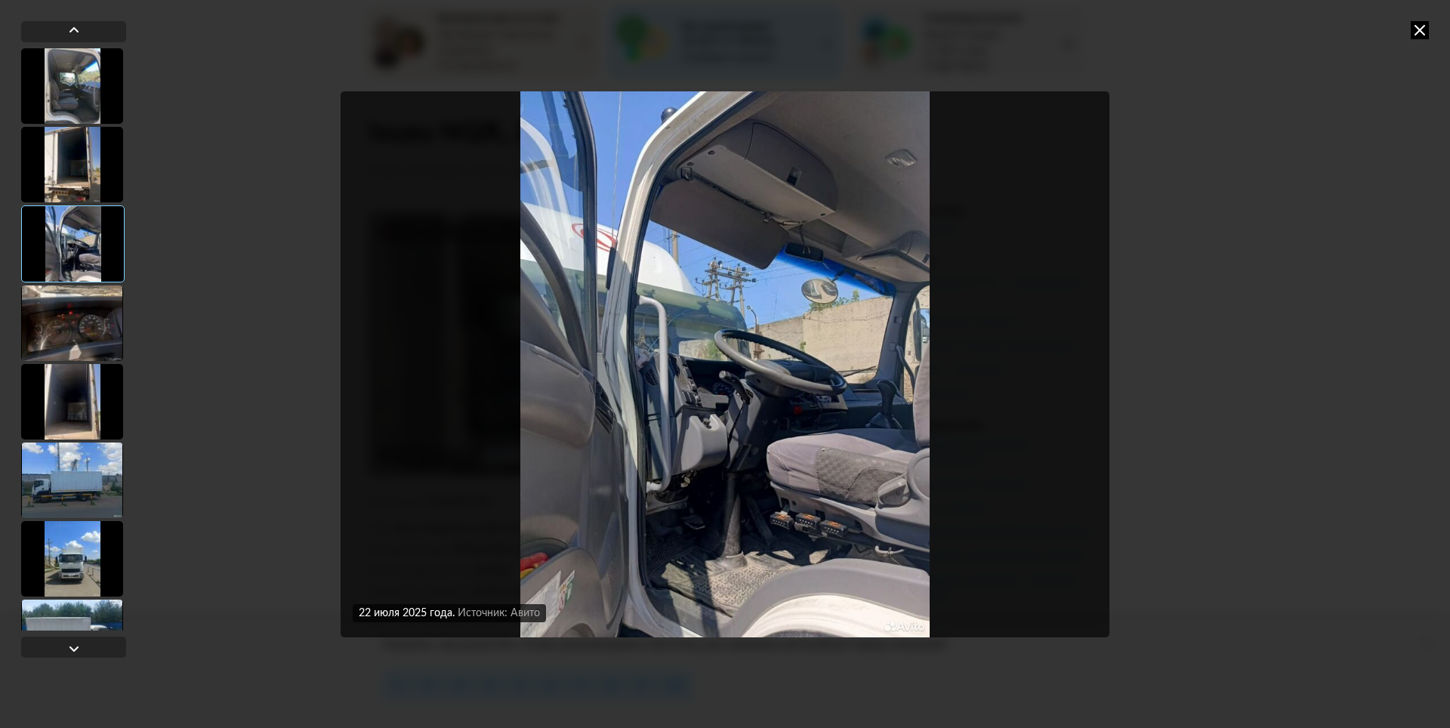
click at [63, 319] on div at bounding box center [72, 323] width 102 height 76
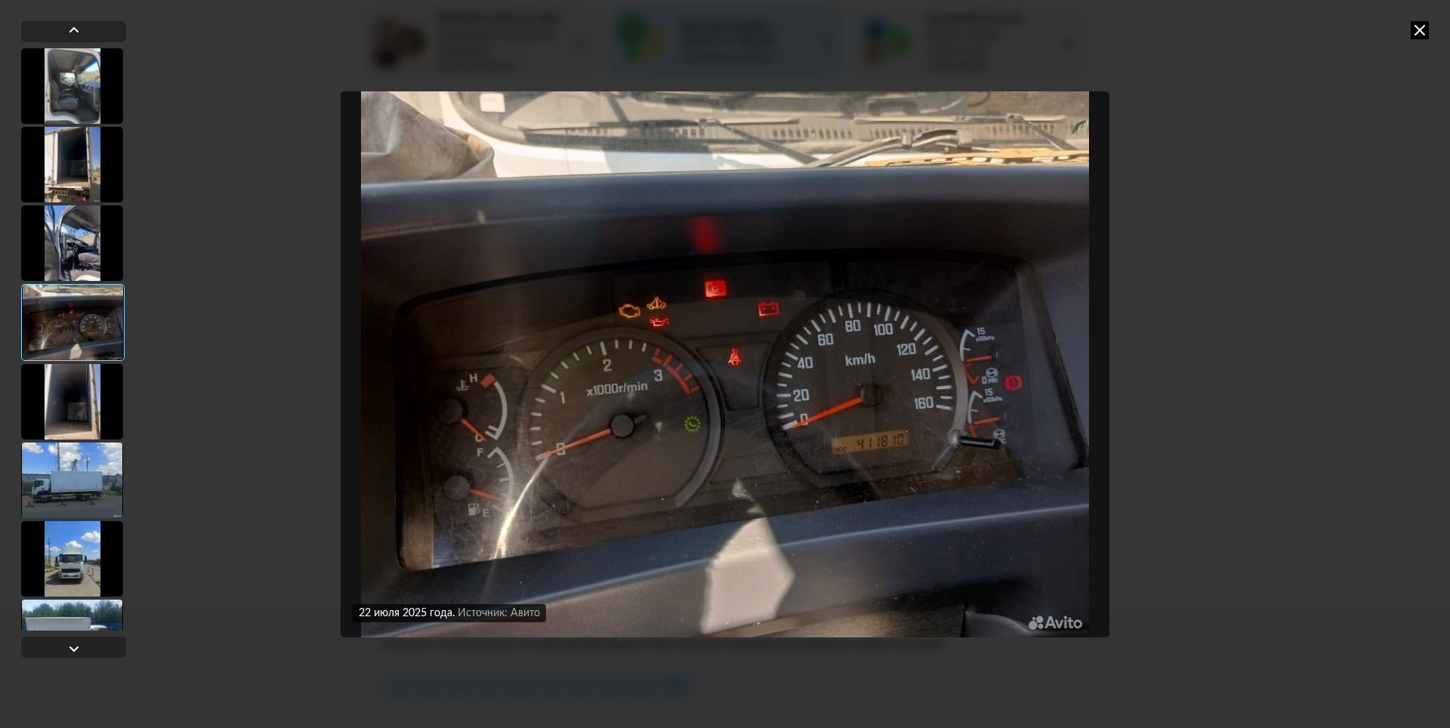
click at [68, 400] on div at bounding box center [72, 402] width 102 height 76
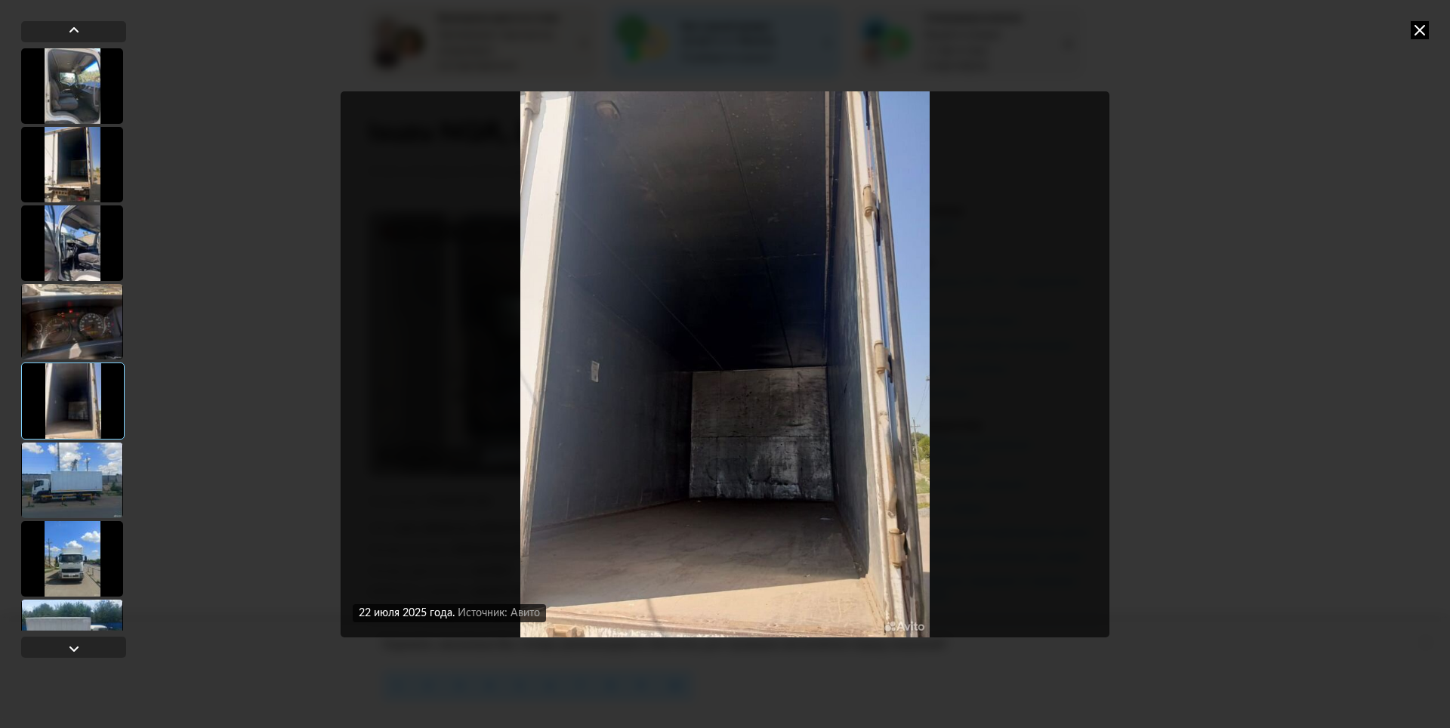
click at [72, 475] on div at bounding box center [72, 481] width 102 height 76
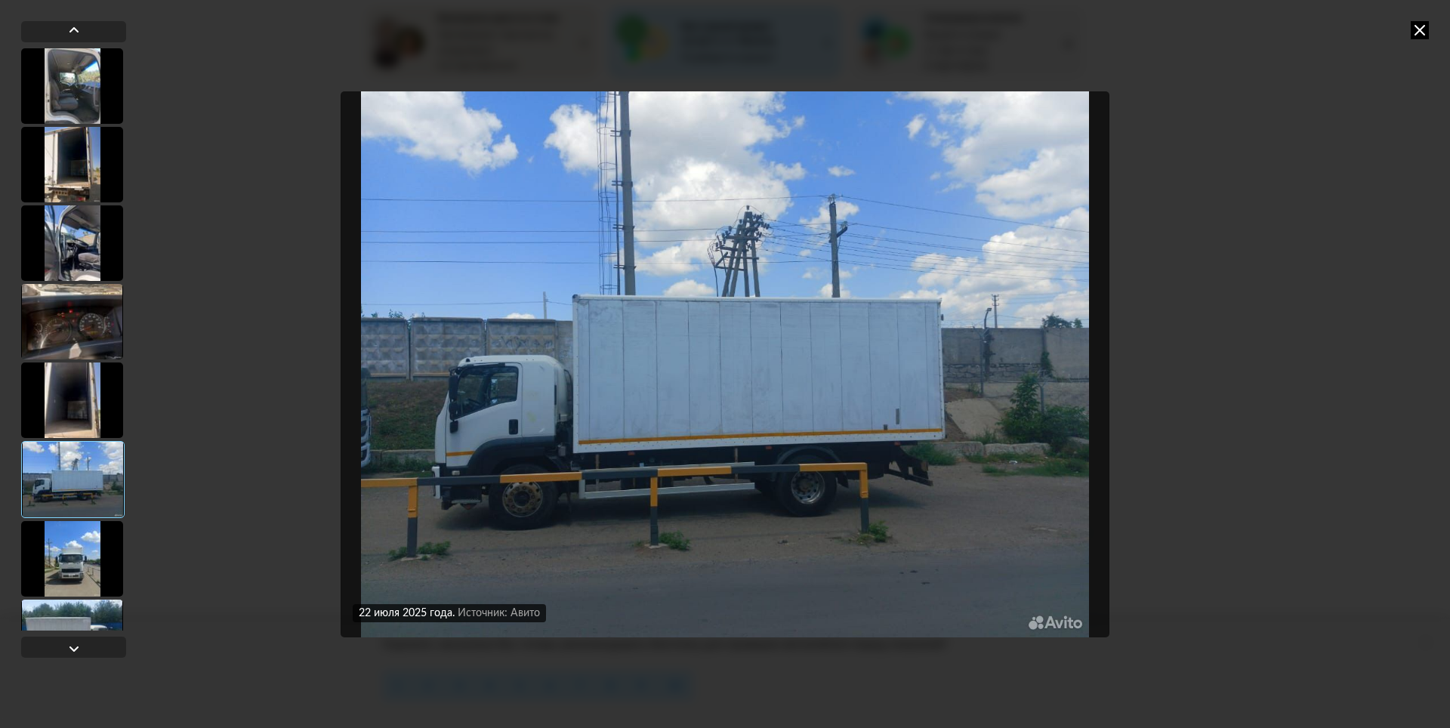
click at [85, 572] on div at bounding box center [72, 559] width 102 height 76
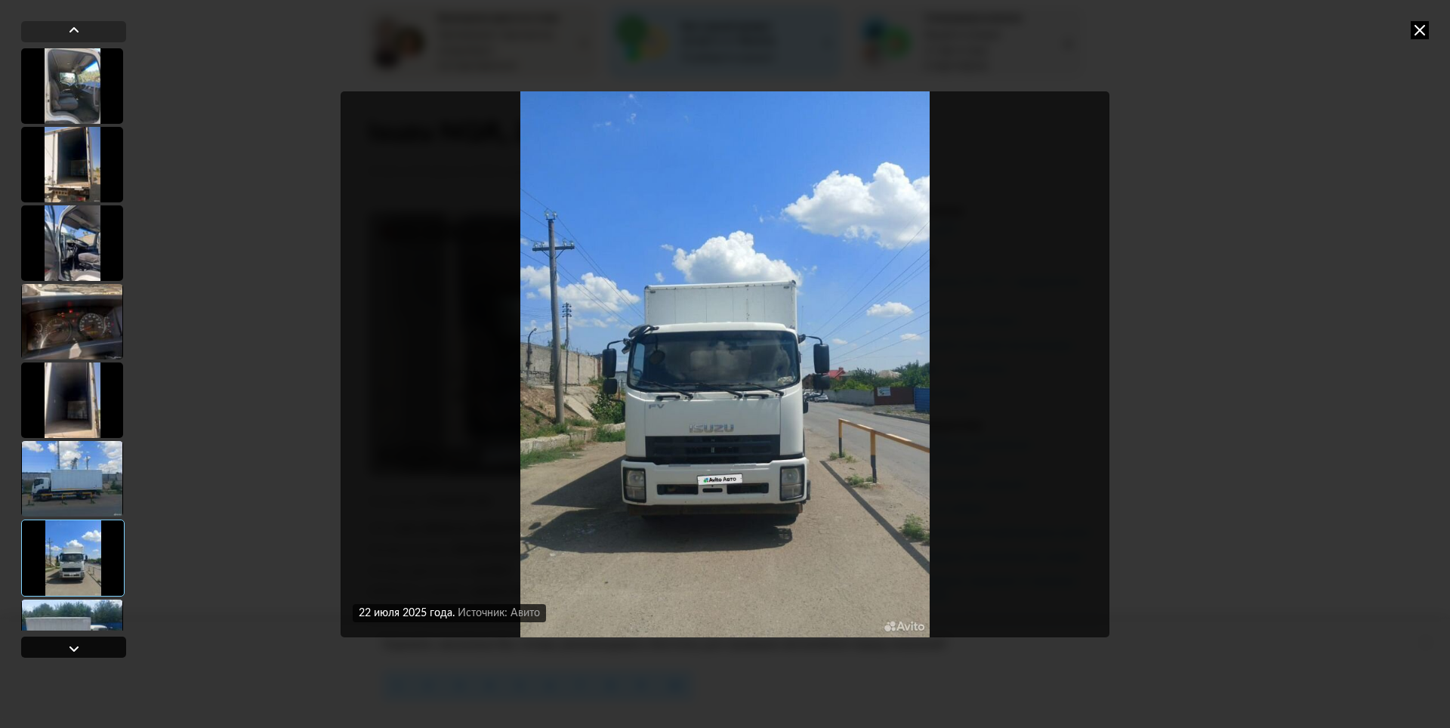
click at [68, 644] on div at bounding box center [74, 649] width 18 height 18
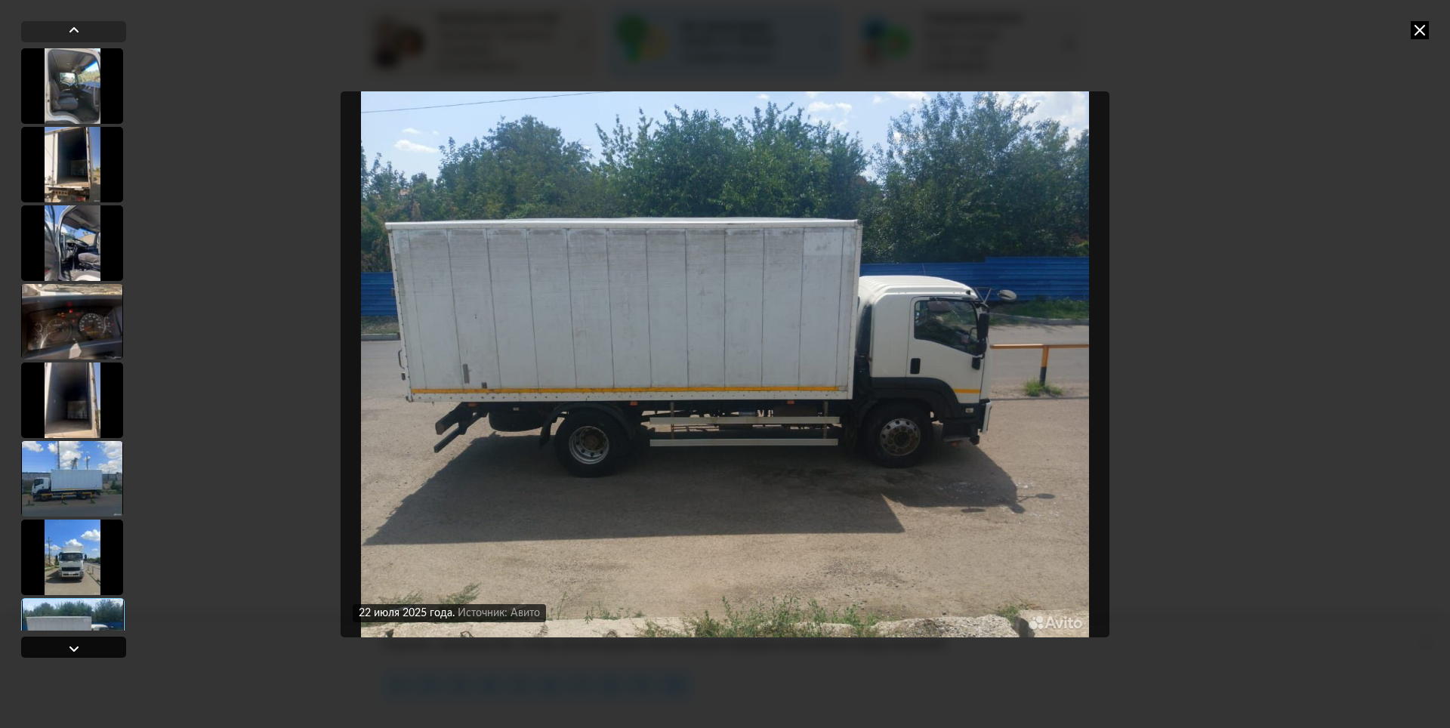
click at [68, 644] on div at bounding box center [74, 649] width 18 height 18
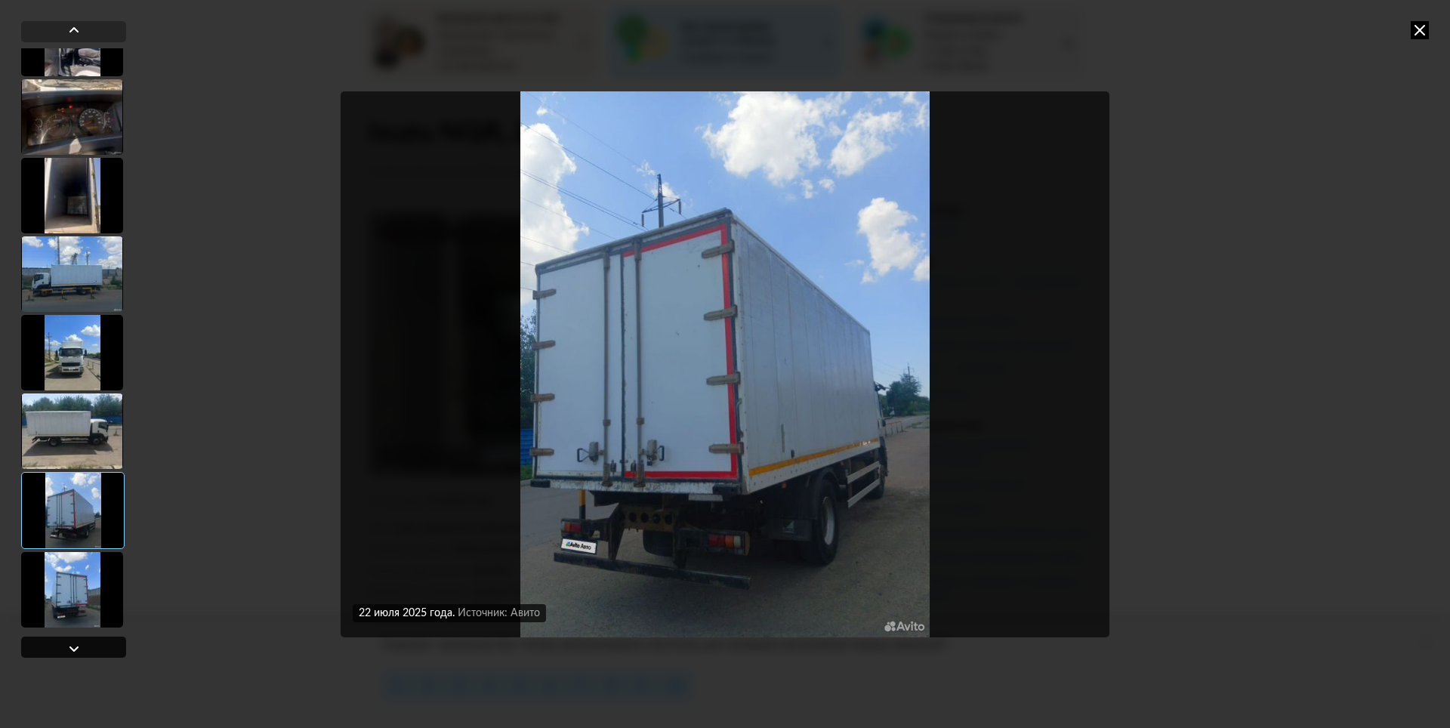
click at [68, 644] on div at bounding box center [74, 649] width 18 height 18
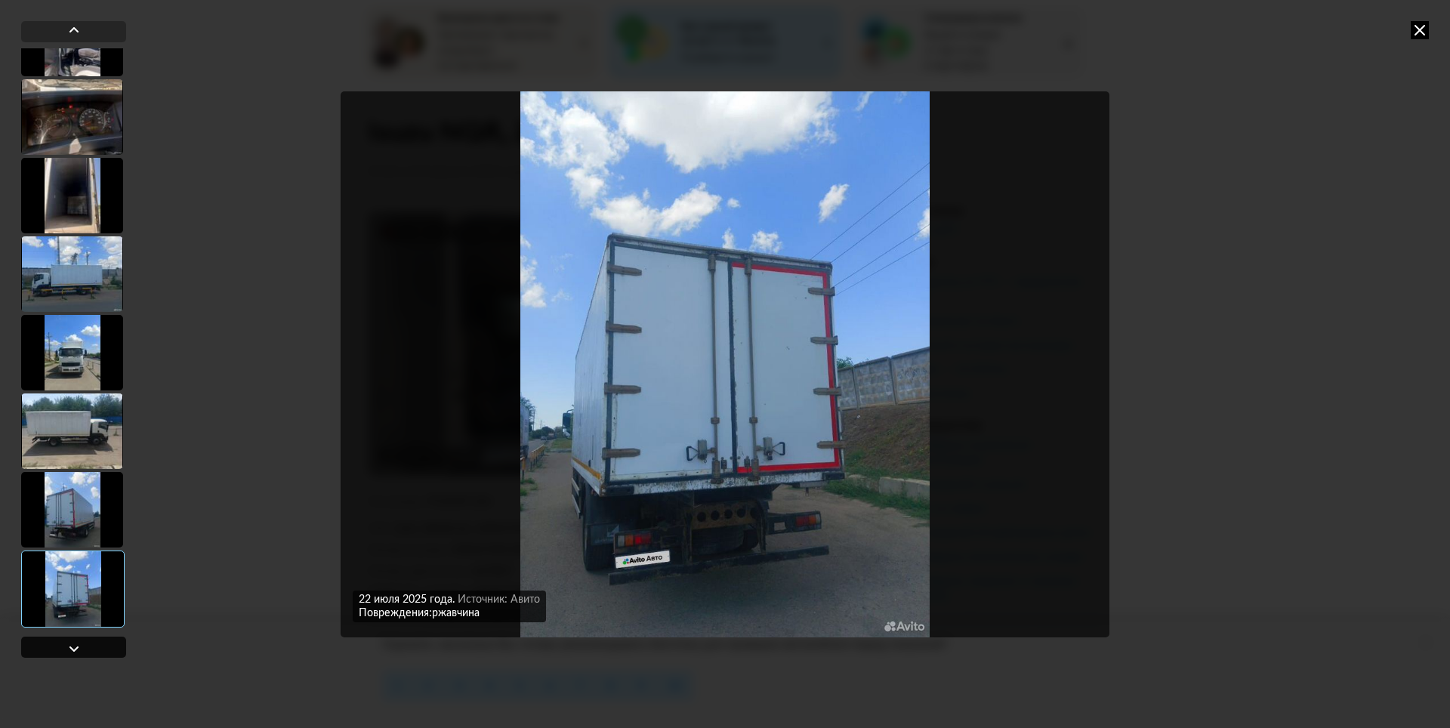
click at [68, 644] on div at bounding box center [74, 649] width 18 height 18
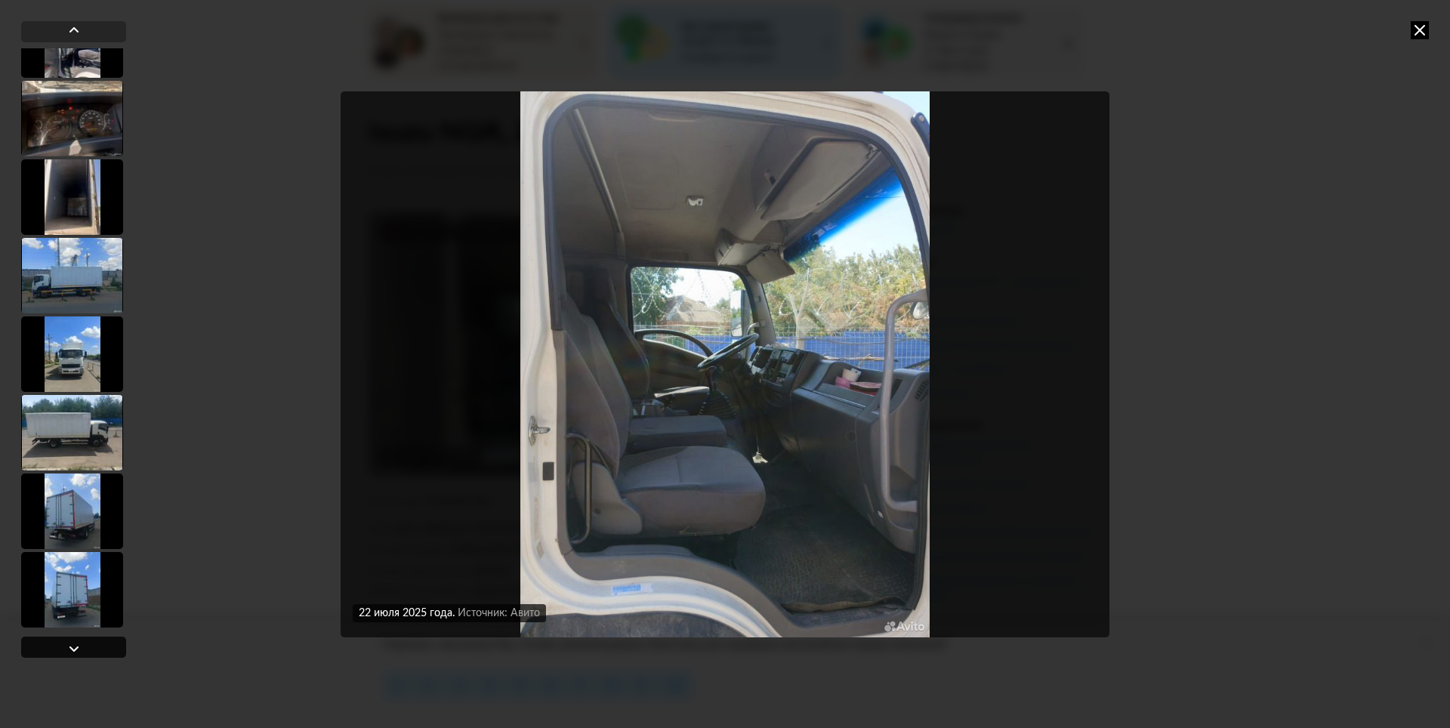
click at [68, 644] on div at bounding box center [74, 649] width 18 height 18
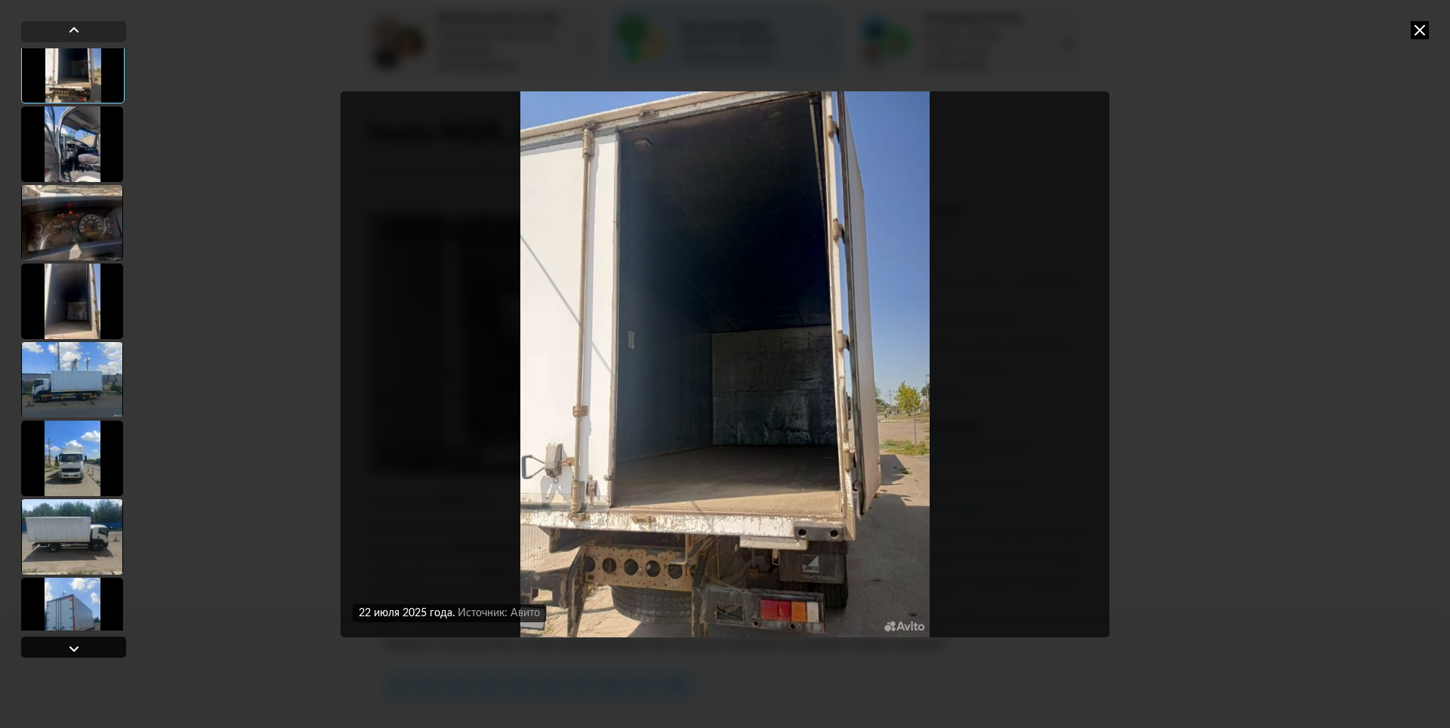
scroll to position [99, 0]
click at [68, 644] on div at bounding box center [74, 649] width 18 height 18
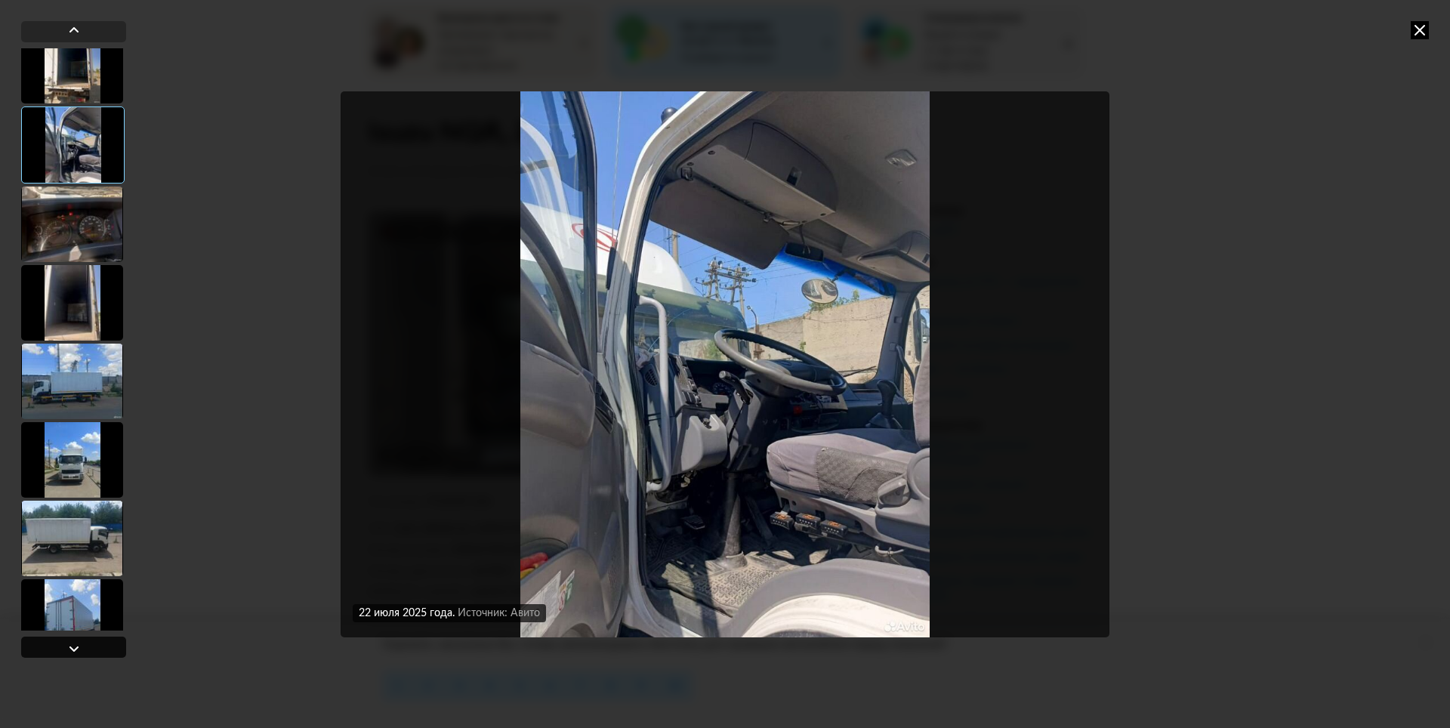
click at [68, 644] on div at bounding box center [74, 649] width 18 height 18
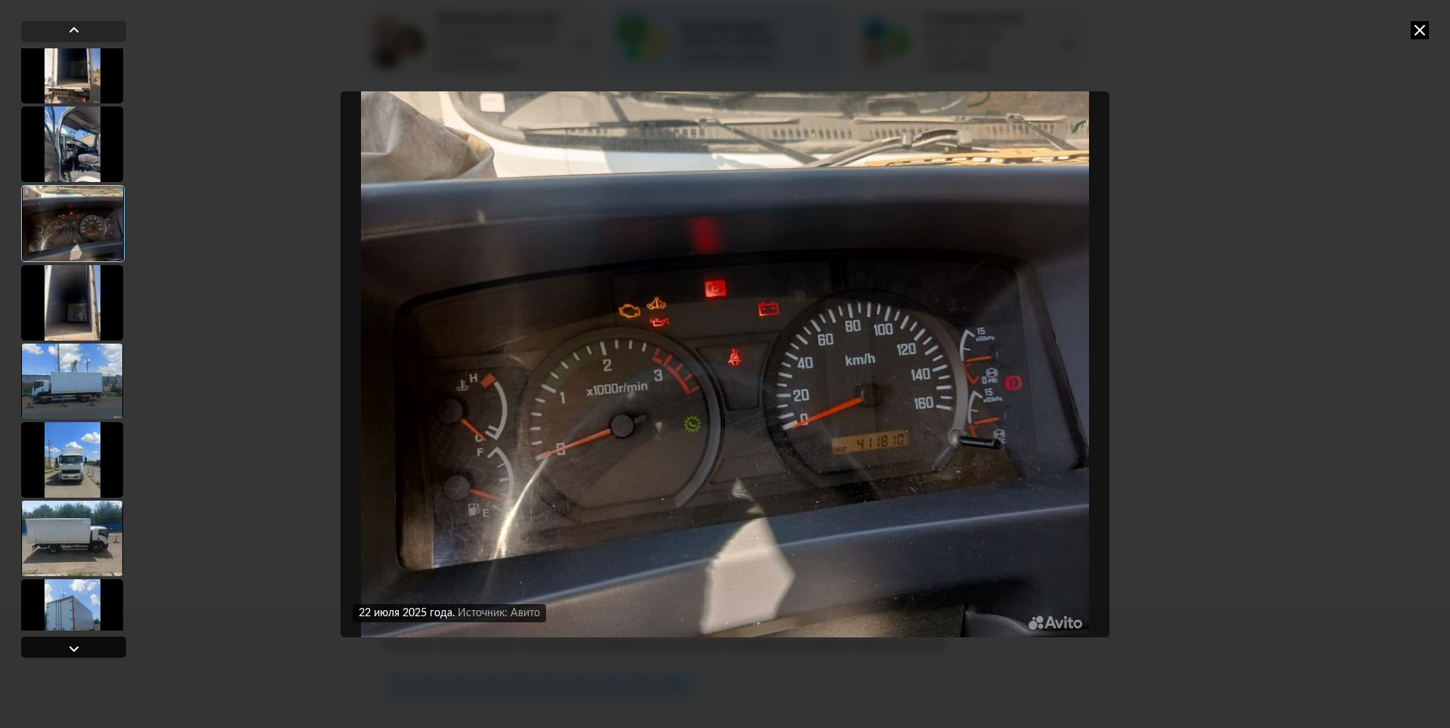
click at [74, 649] on div at bounding box center [74, 649] width 18 height 18
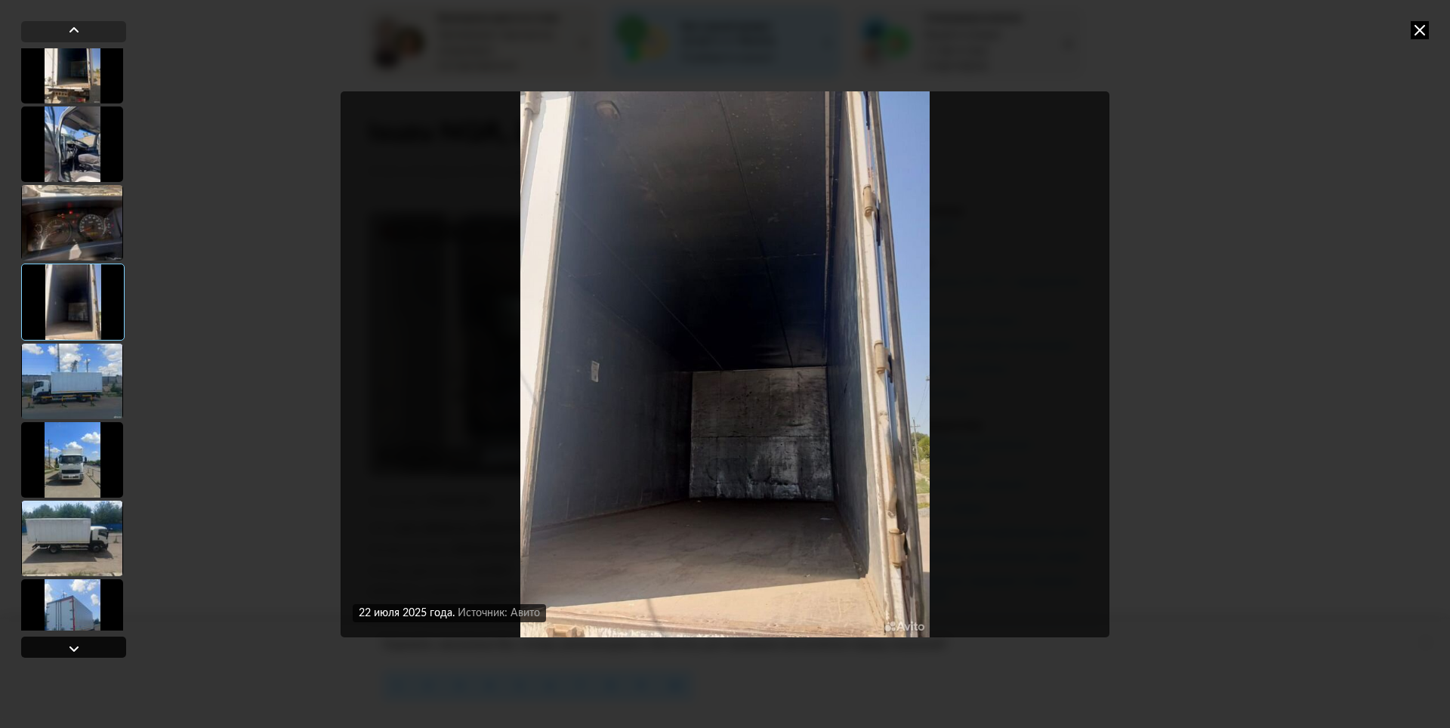
click at [74, 649] on div at bounding box center [74, 649] width 18 height 18
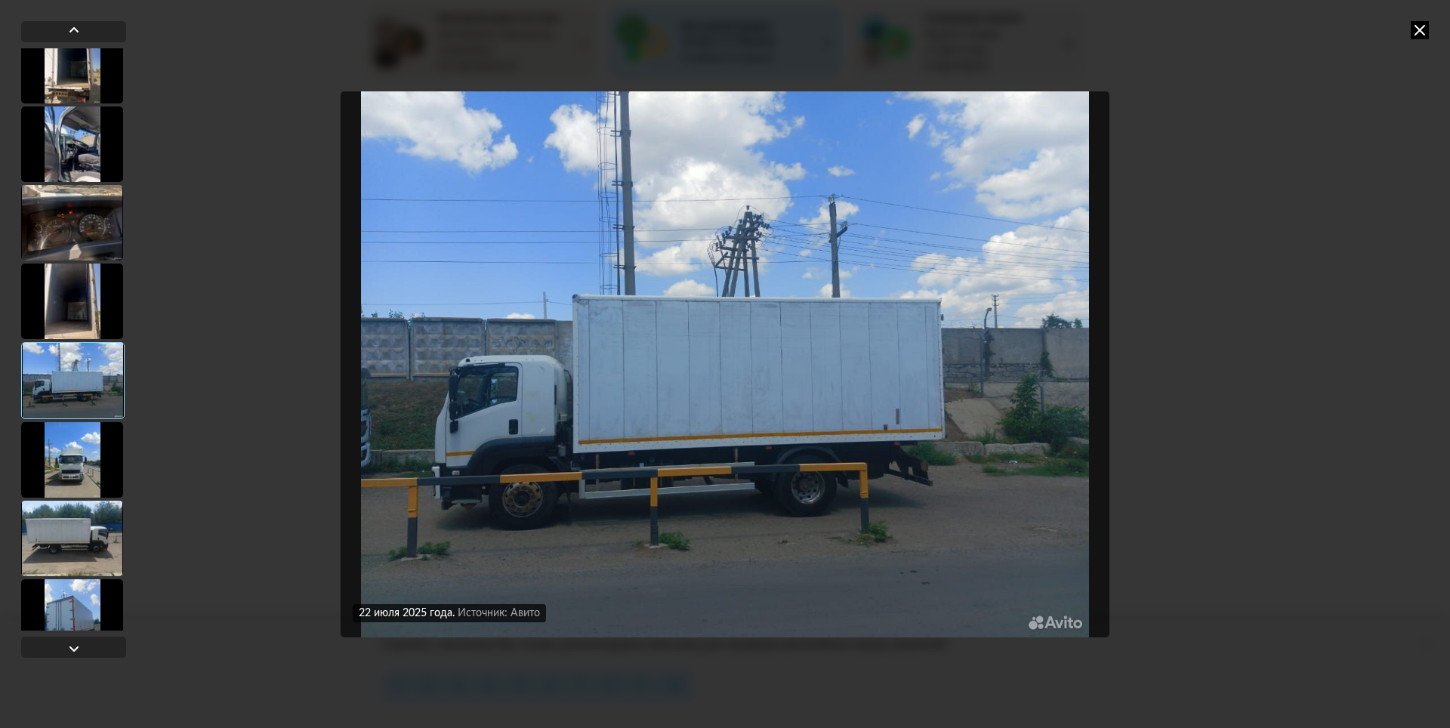
click at [80, 612] on div at bounding box center [72, 617] width 102 height 76
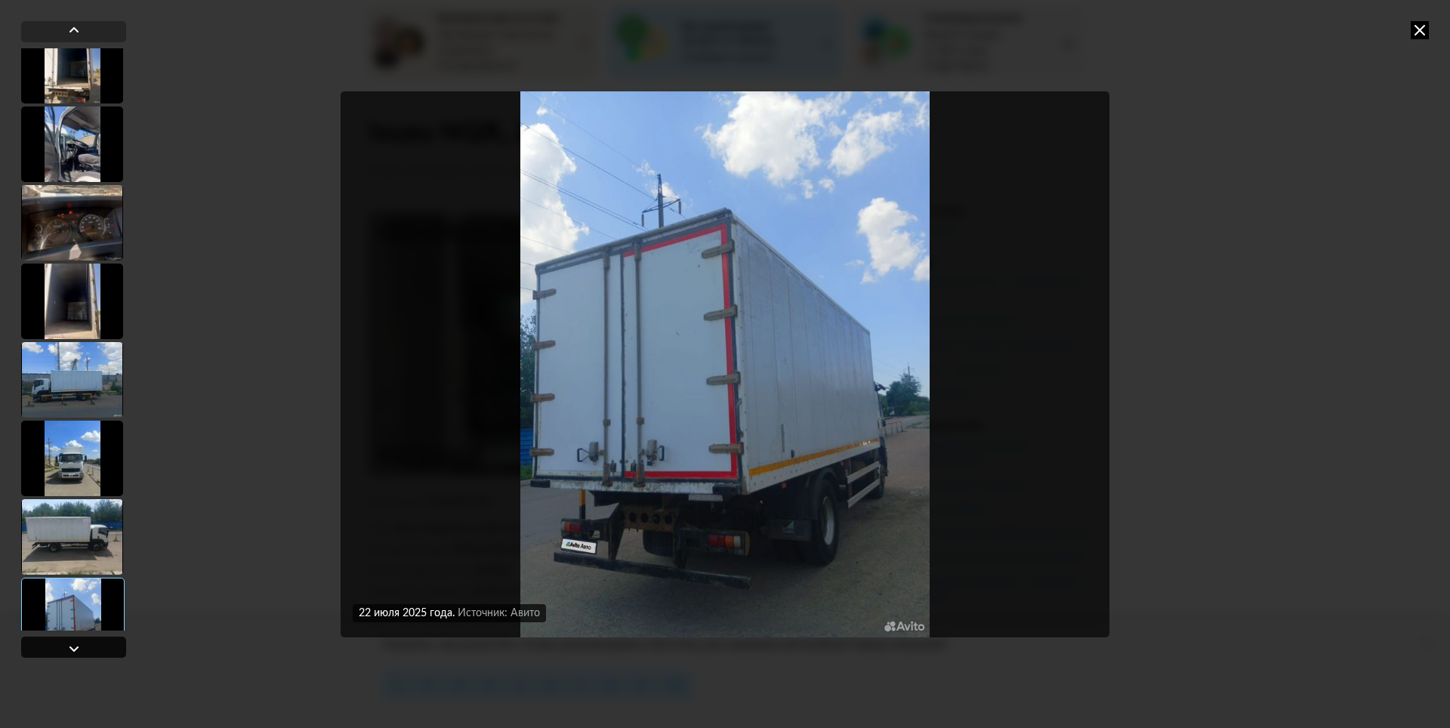
click at [80, 647] on div at bounding box center [74, 649] width 18 height 18
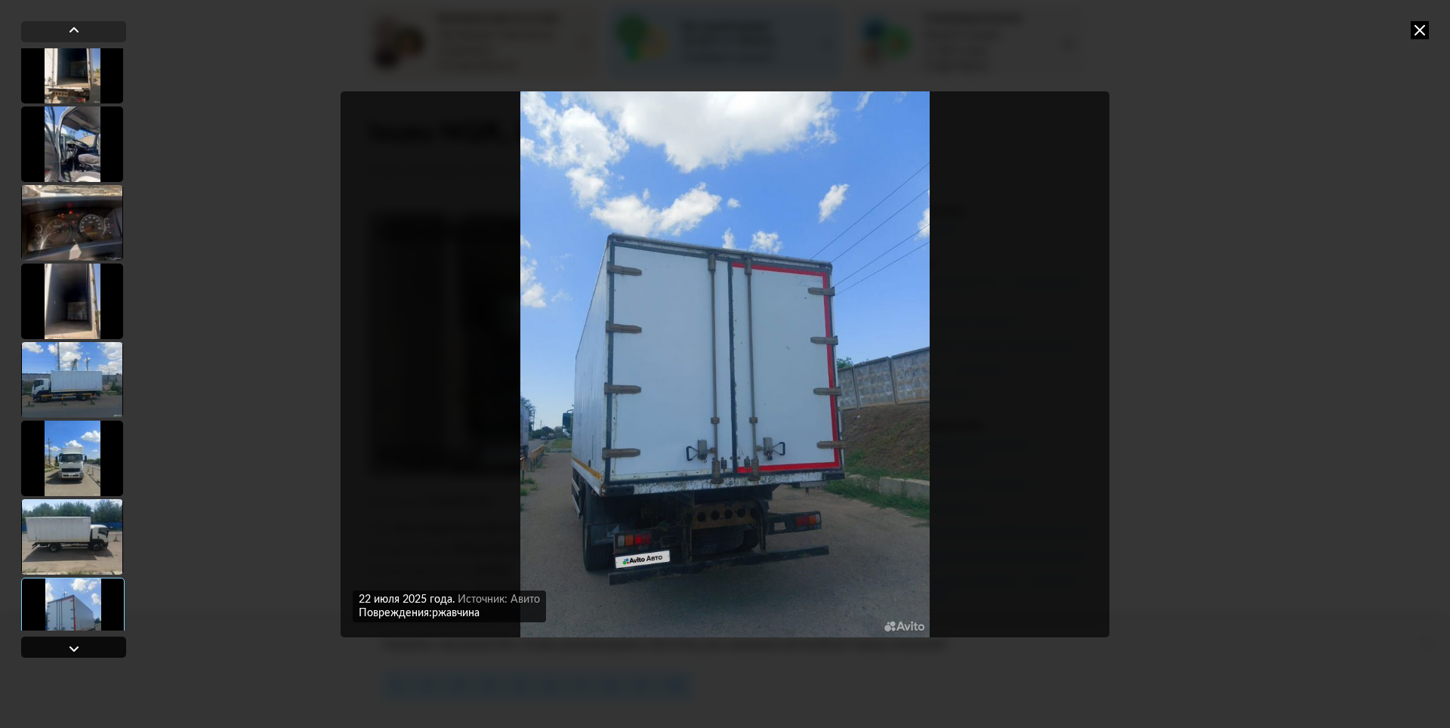
scroll to position [205, 0]
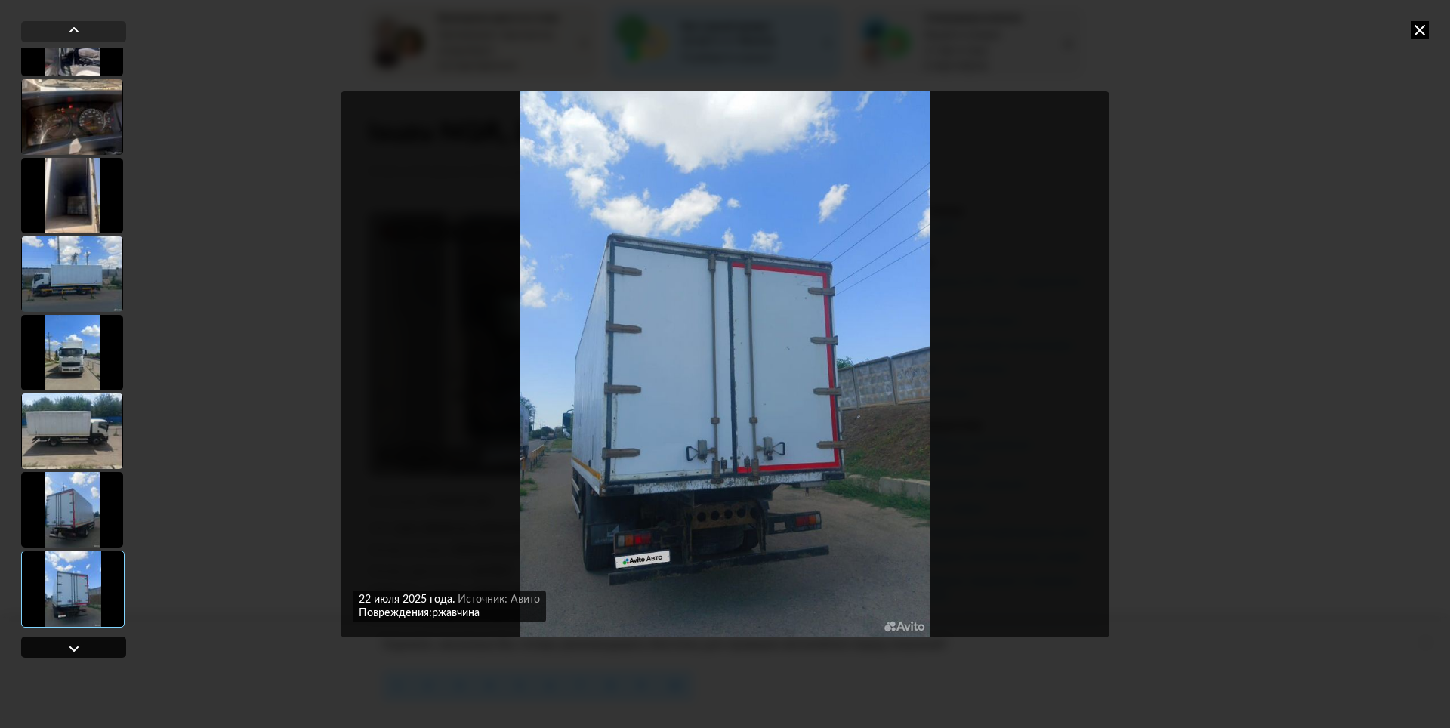
click at [80, 647] on div at bounding box center [74, 649] width 18 height 18
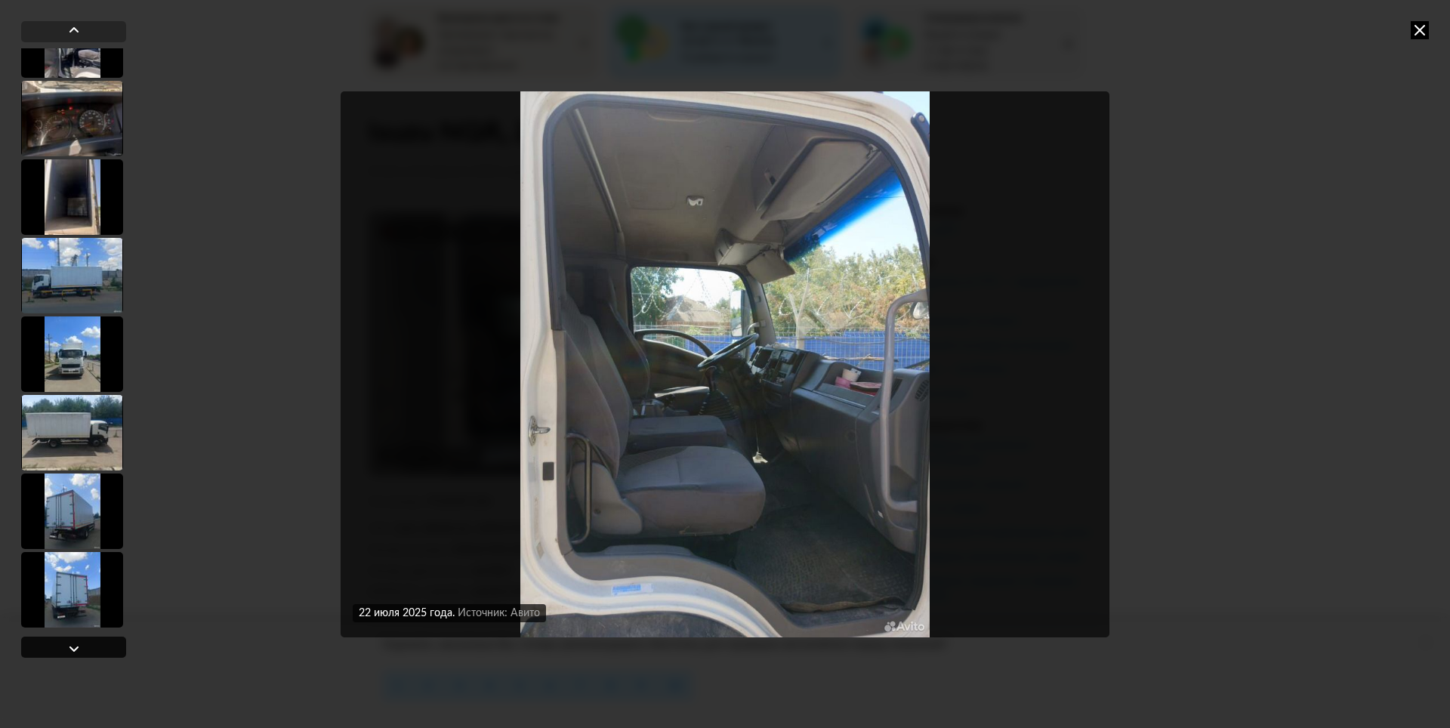
click at [80, 647] on div at bounding box center [74, 649] width 18 height 18
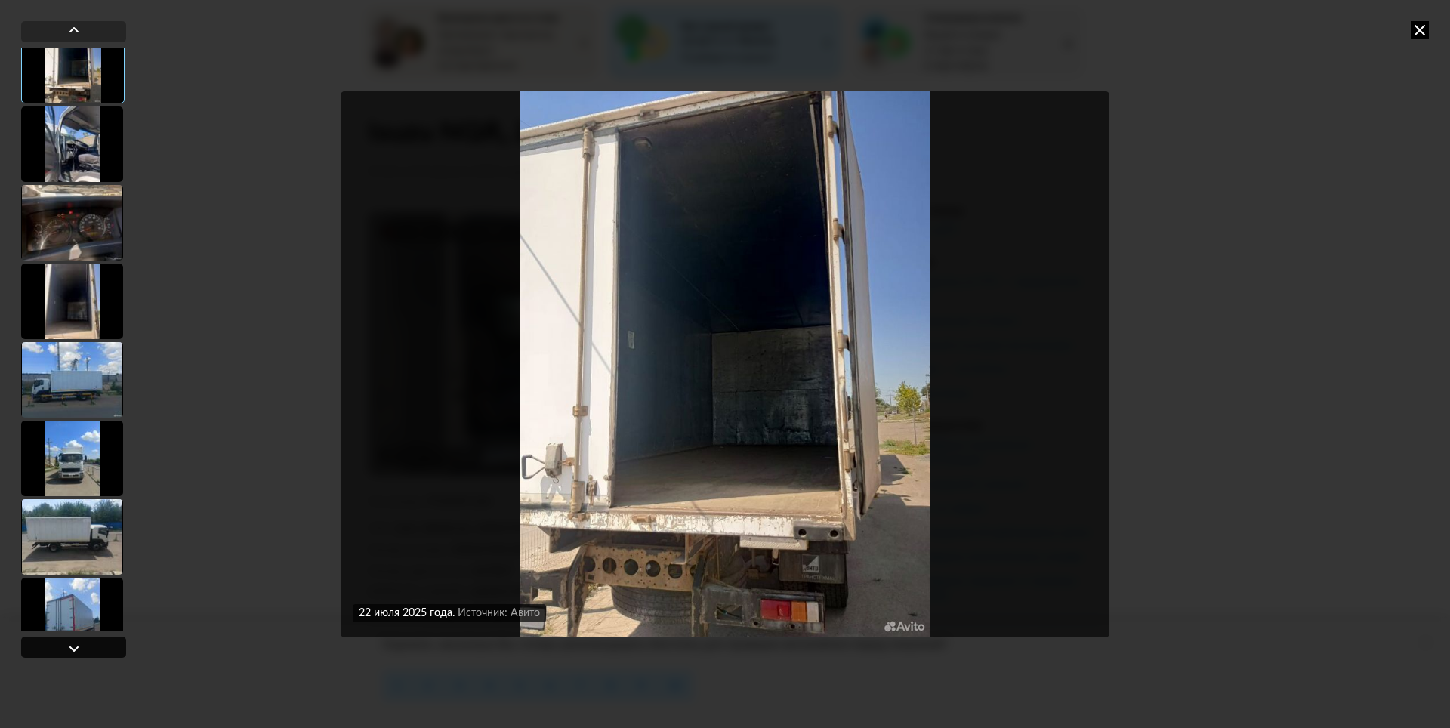
scroll to position [99, 0]
click at [80, 647] on div at bounding box center [74, 649] width 18 height 18
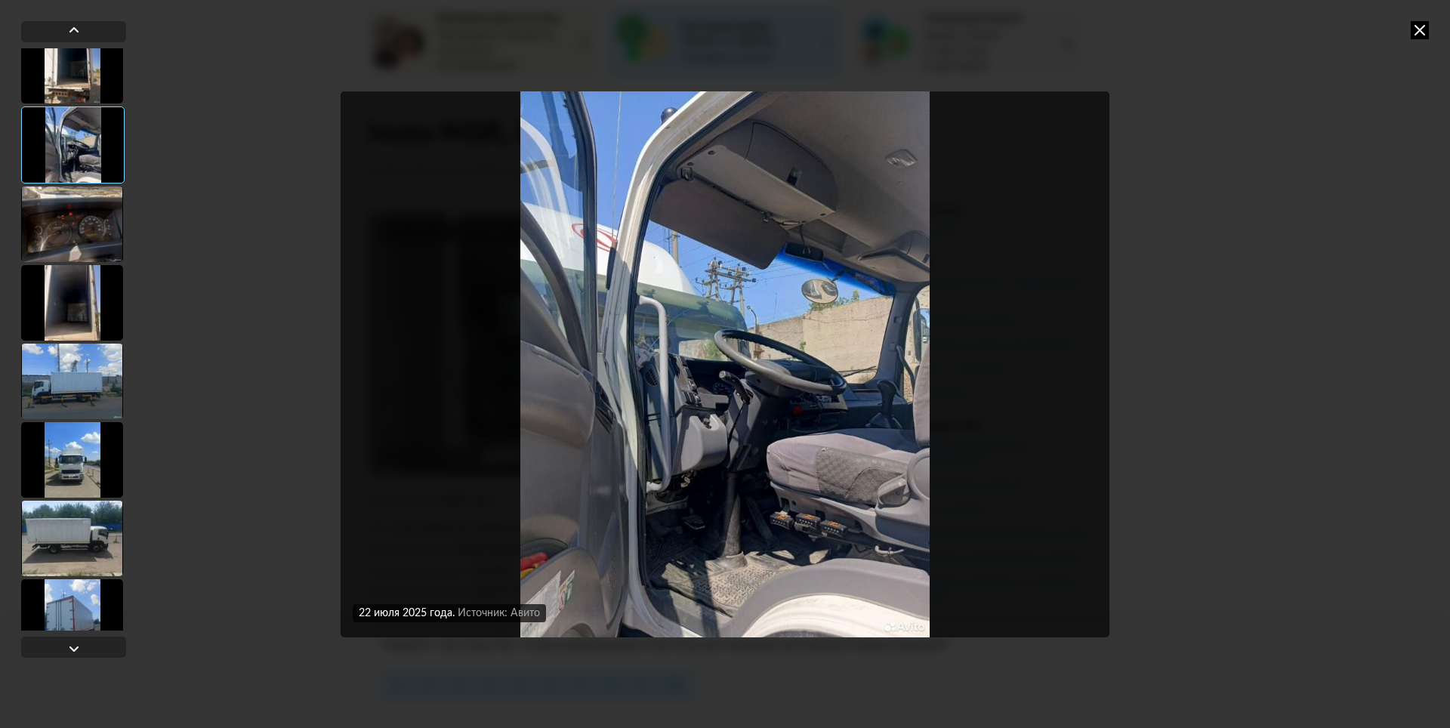
click at [59, 370] on div at bounding box center [72, 382] width 102 height 76
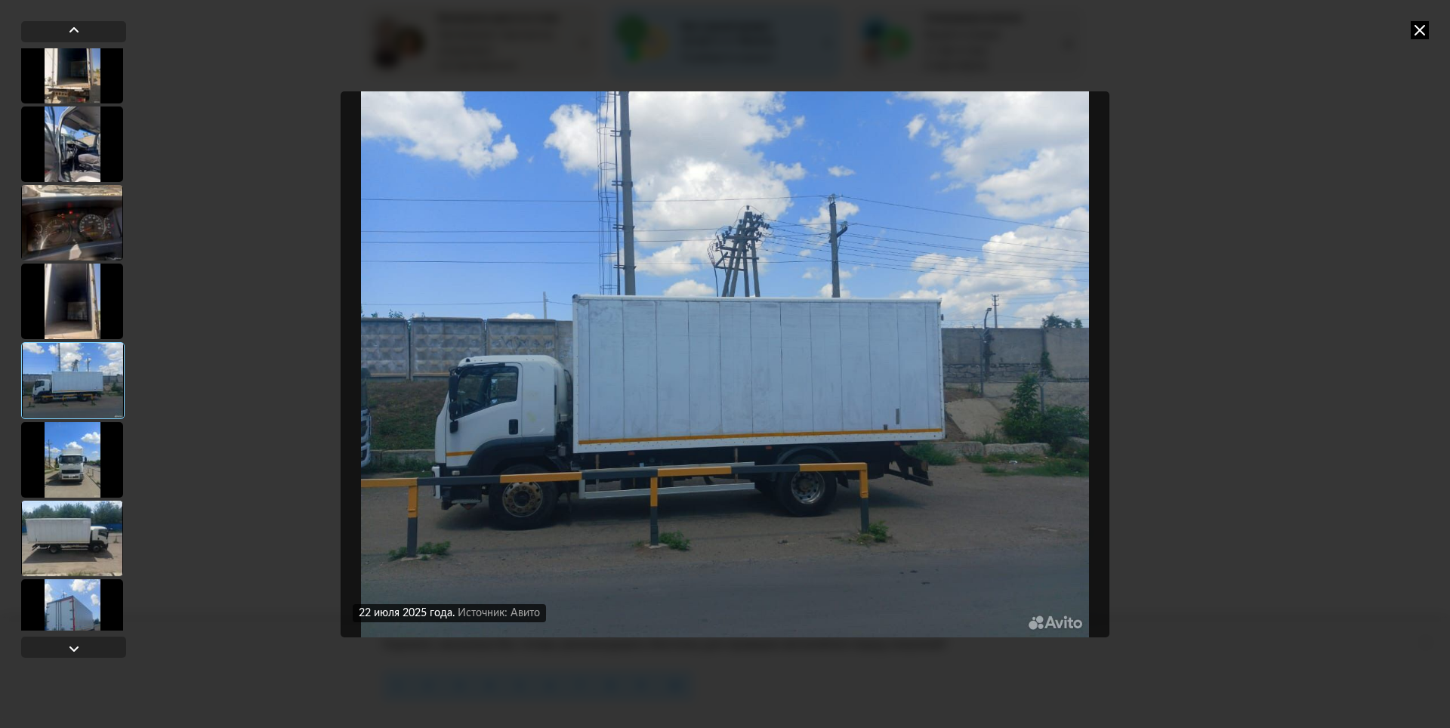
click at [82, 455] on div at bounding box center [72, 460] width 102 height 76
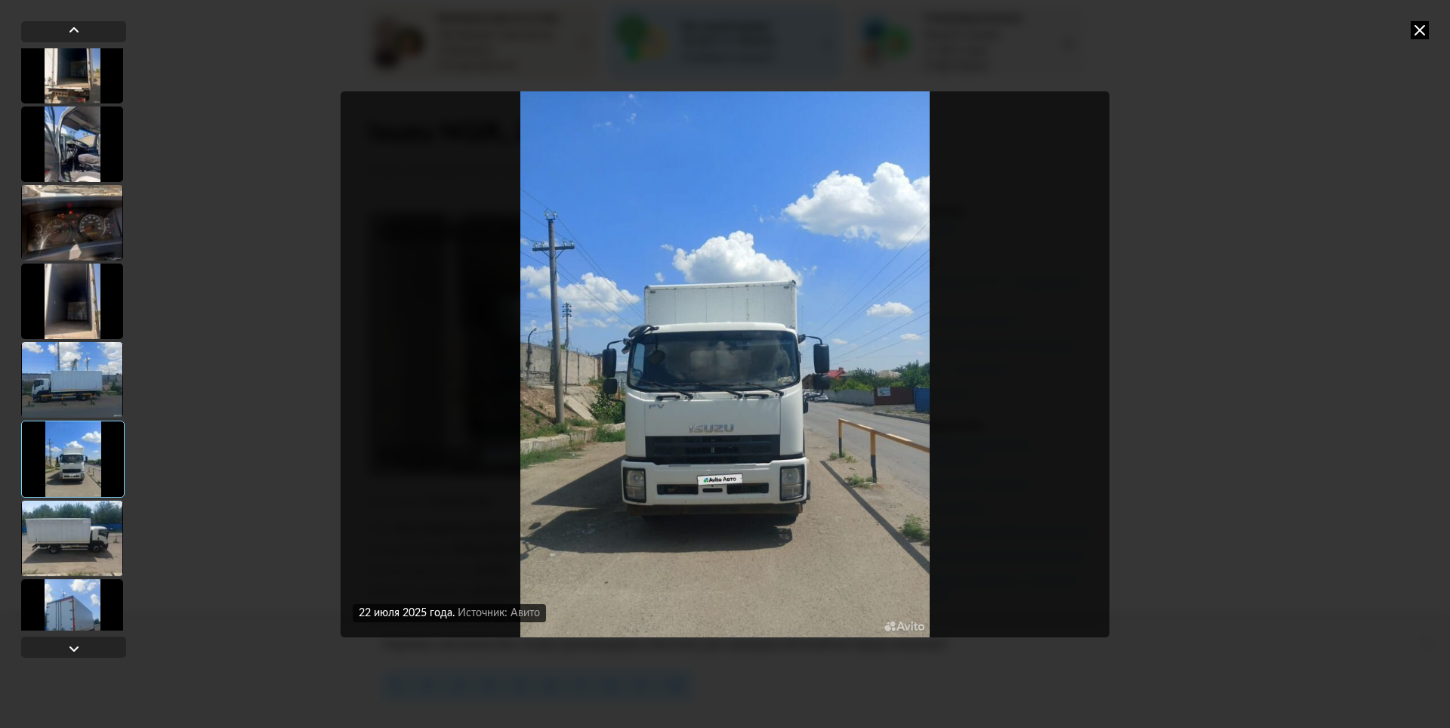
click at [84, 527] on div at bounding box center [72, 539] width 102 height 76
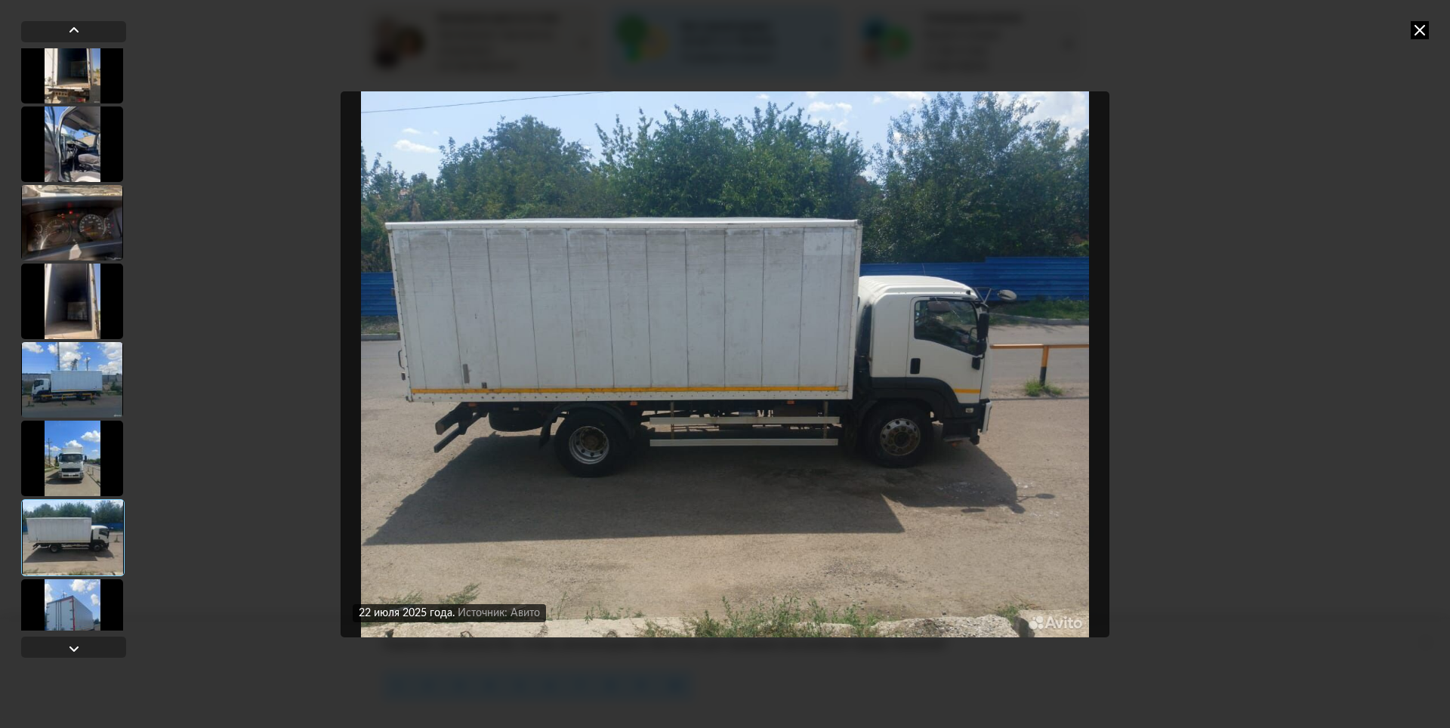
click at [90, 604] on div at bounding box center [72, 617] width 102 height 76
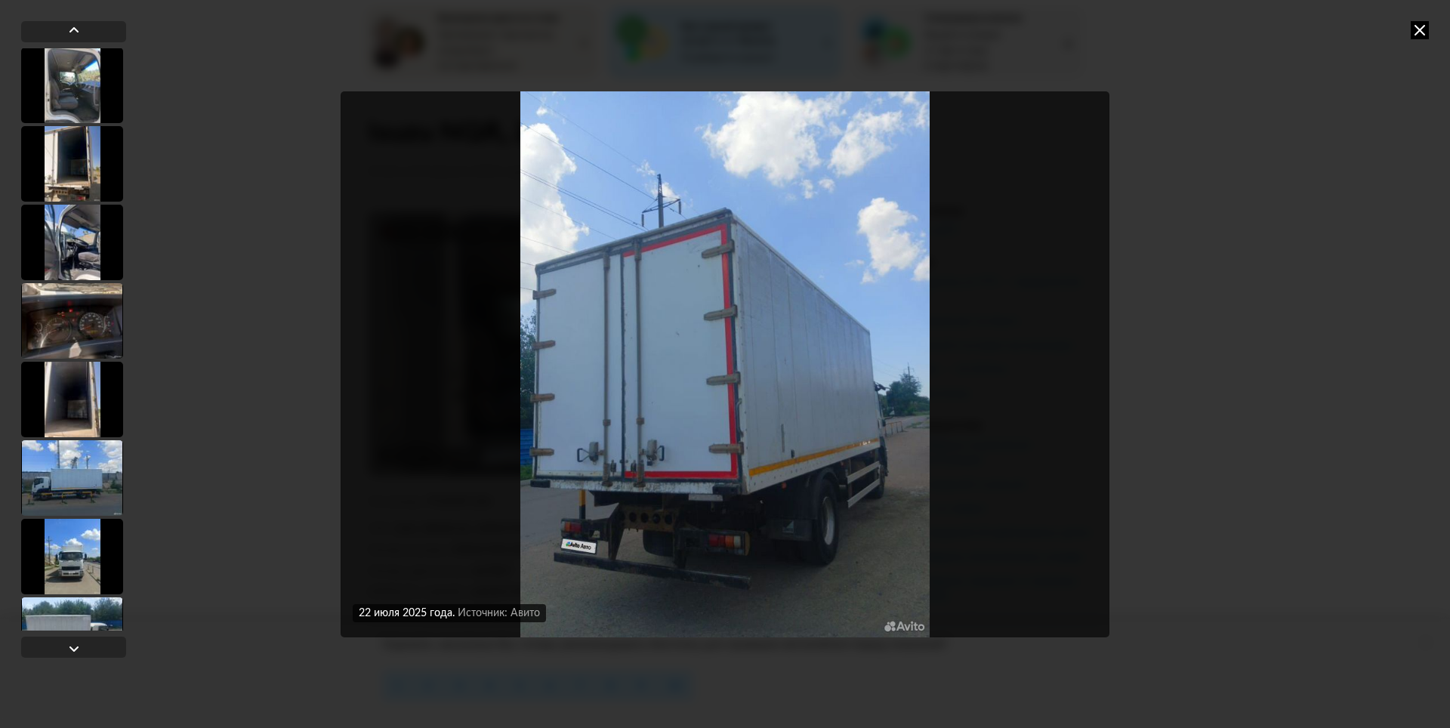
scroll to position [0, 0]
